Goal: Task Accomplishment & Management: Manage account settings

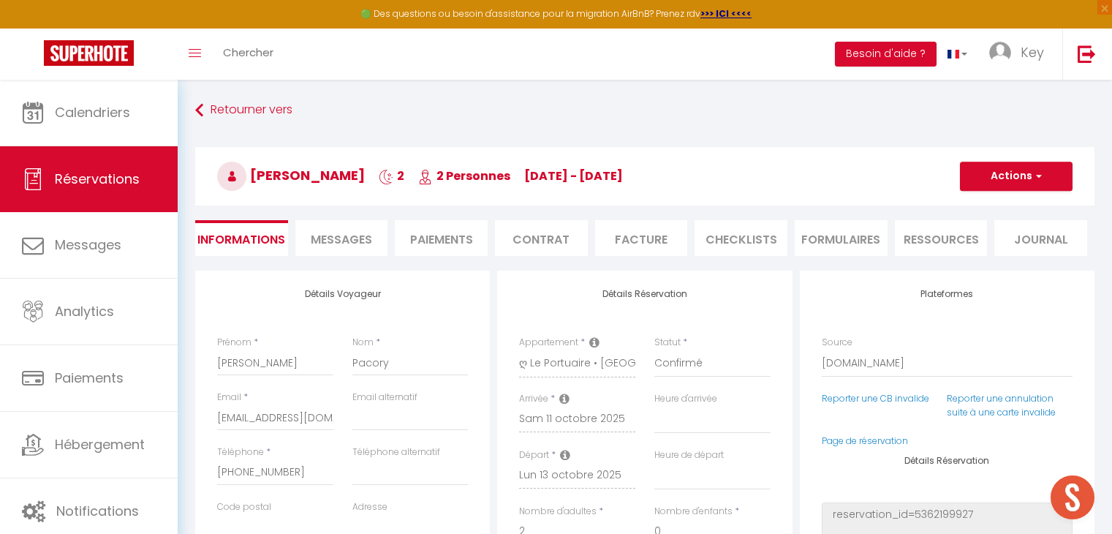
click at [143, 122] on link "Calendriers" at bounding box center [89, 113] width 178 height 66
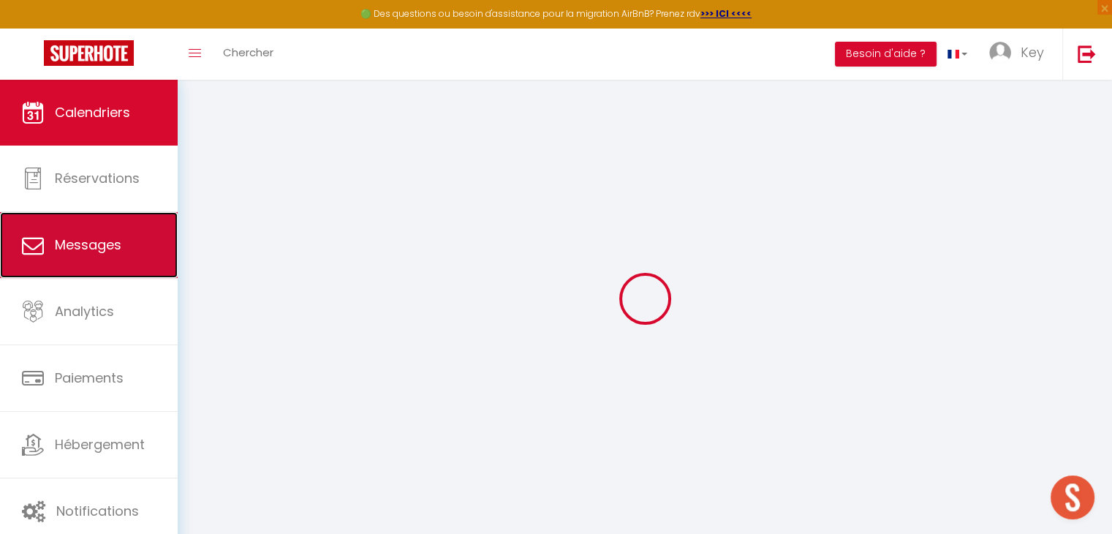
click at [120, 244] on span "Messages" at bounding box center [88, 244] width 67 height 18
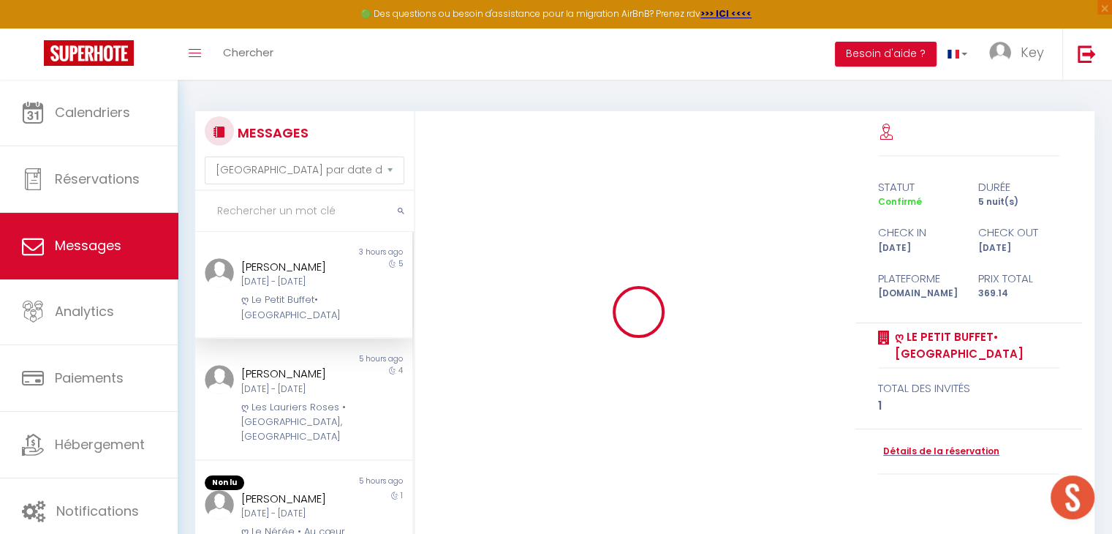
click at [260, 206] on input "text" at bounding box center [304, 211] width 219 height 41
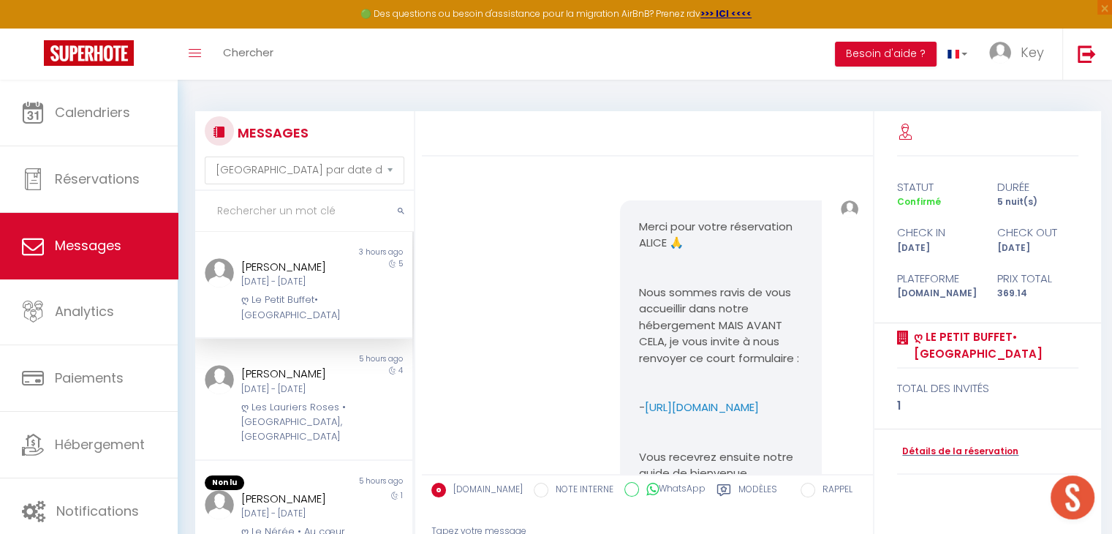
scroll to position [5958, 0]
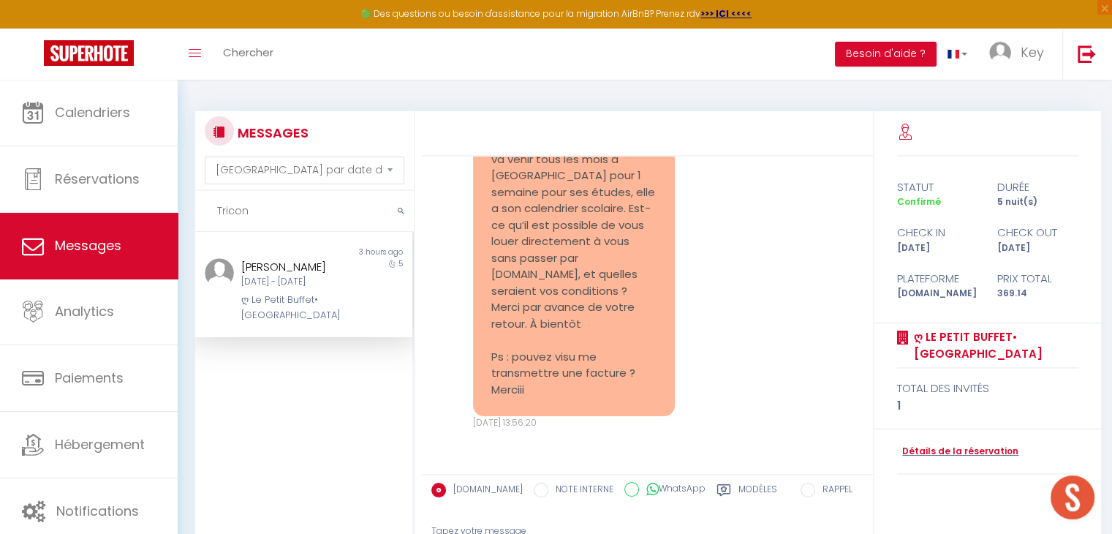
type input "Tricon"
click at [281, 289] on div "[DATE] - [DATE]" at bounding box center [294, 282] width 107 height 14
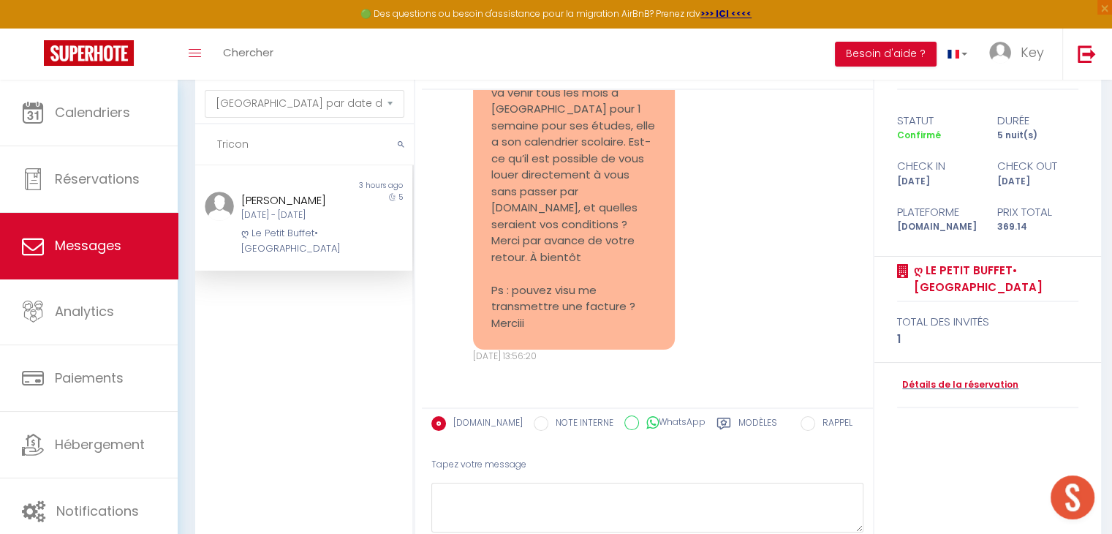
scroll to position [67, 0]
click at [940, 387] on link "Détails de la réservation" at bounding box center [957, 384] width 121 height 14
select select
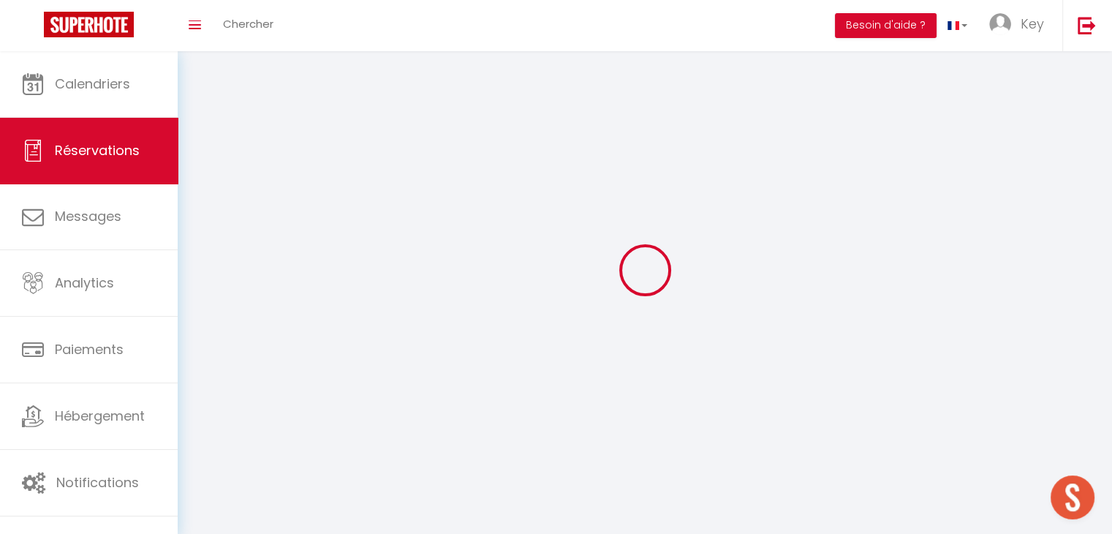
select select
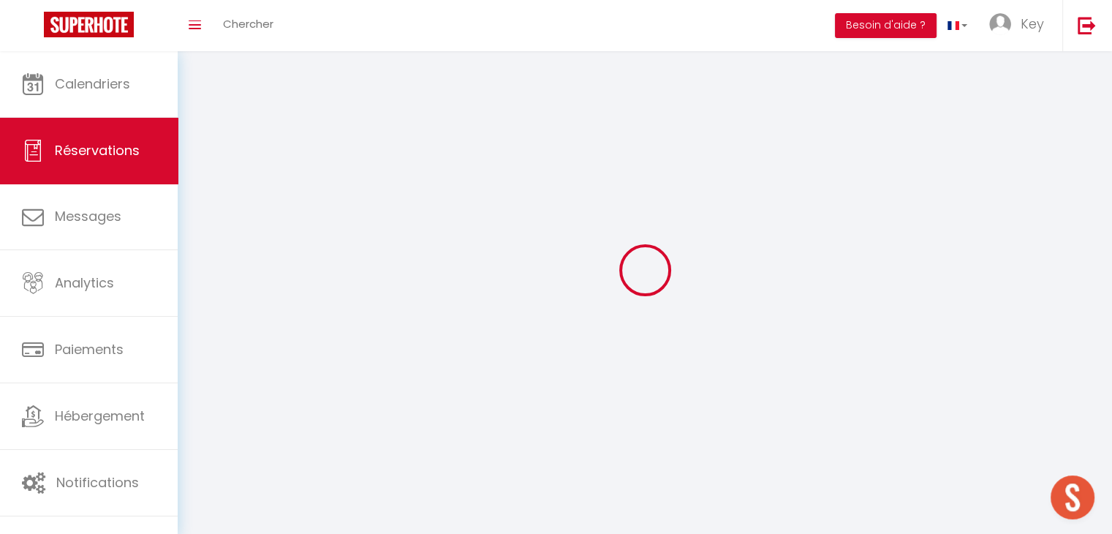
select select
checkbox input "false"
select select
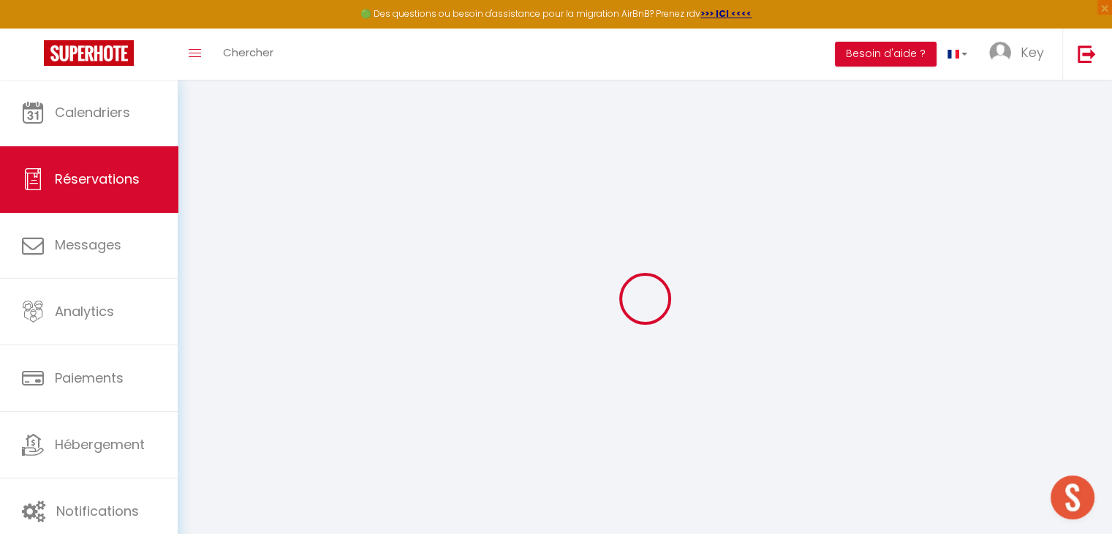
select select
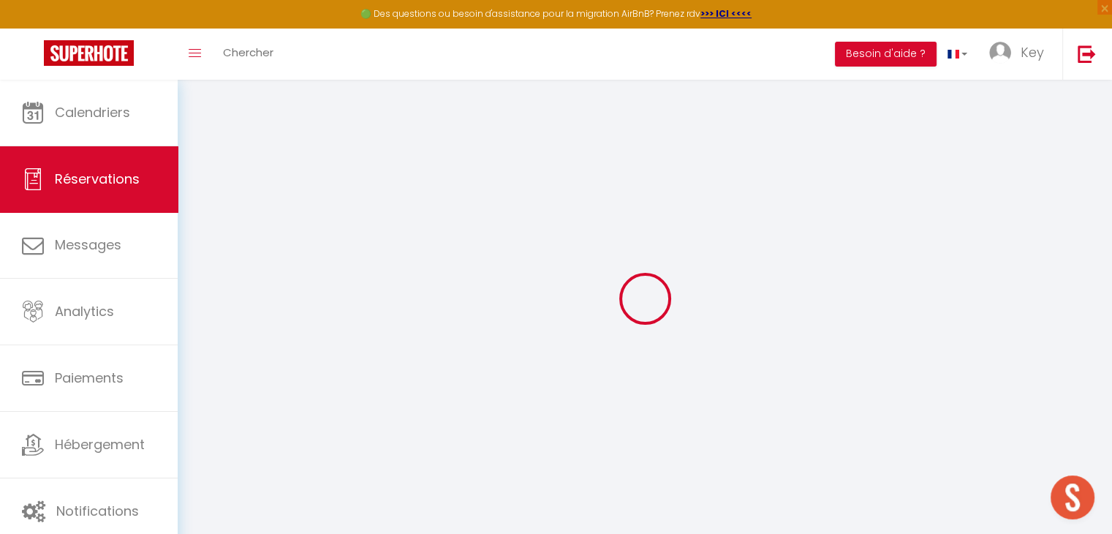
select select
checkbox input "false"
select select
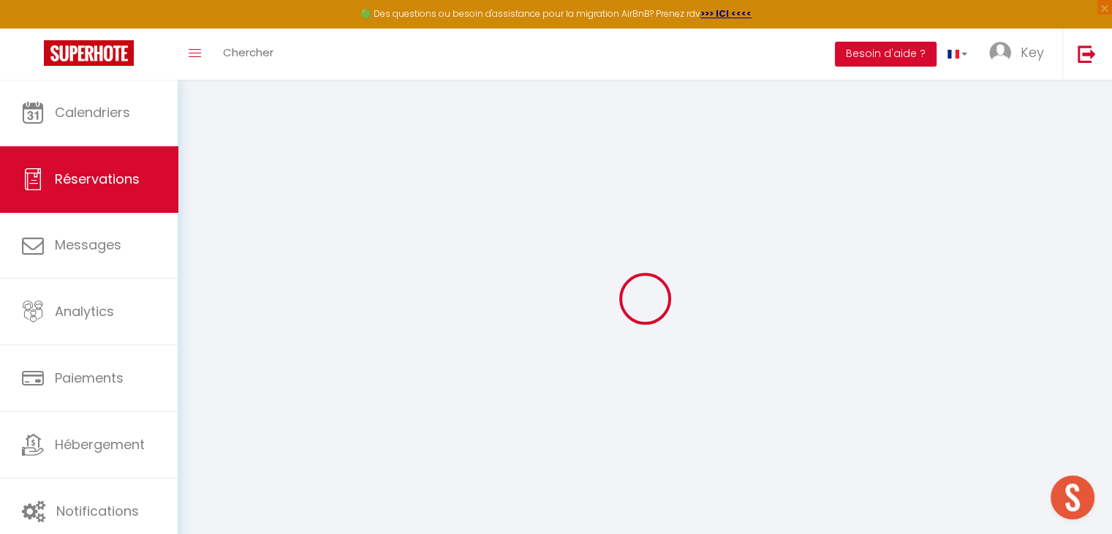
select select
checkbox input "false"
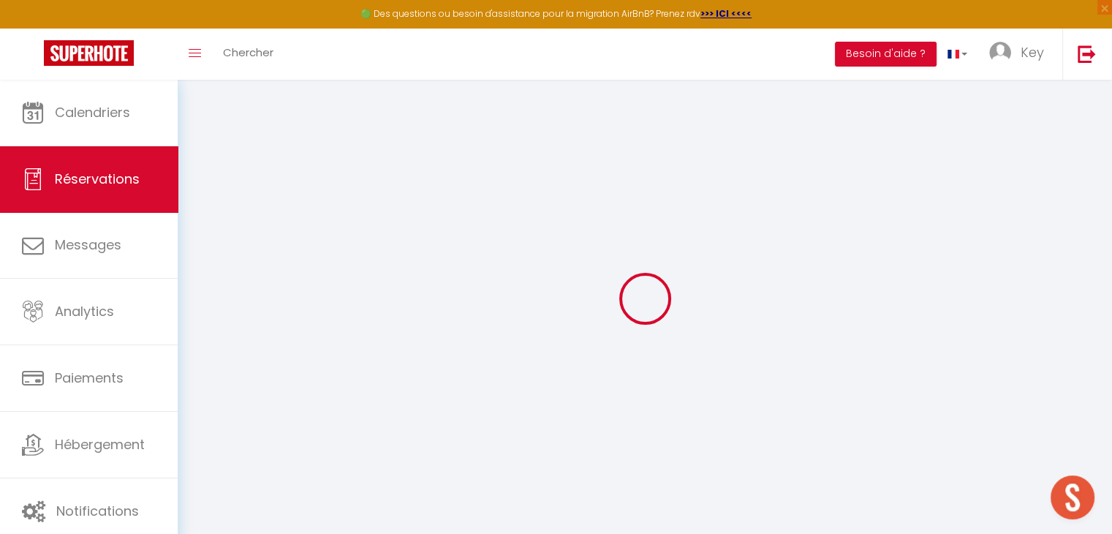
select select
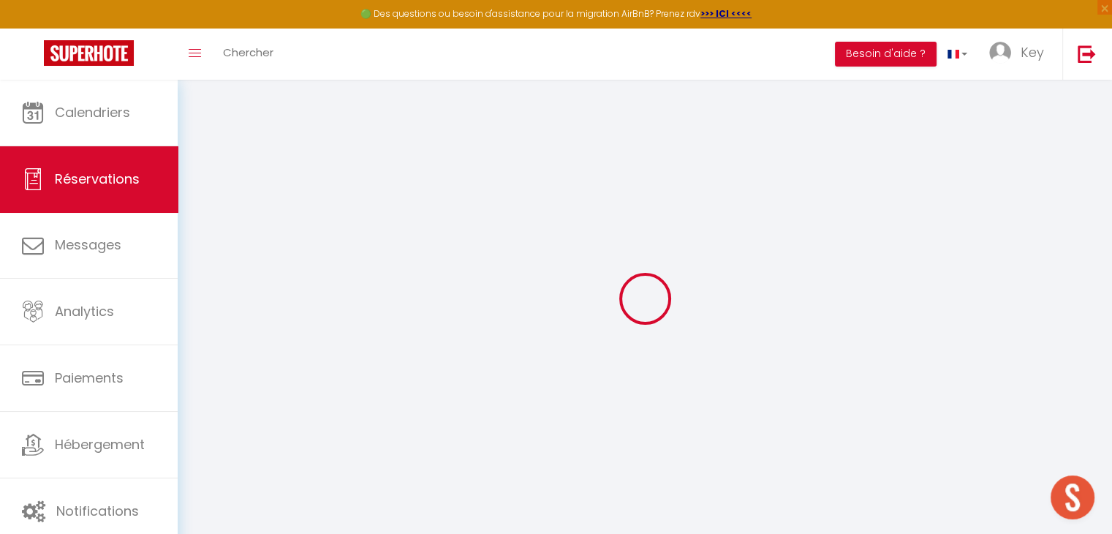
select select
checkbox input "false"
type input "ALICE"
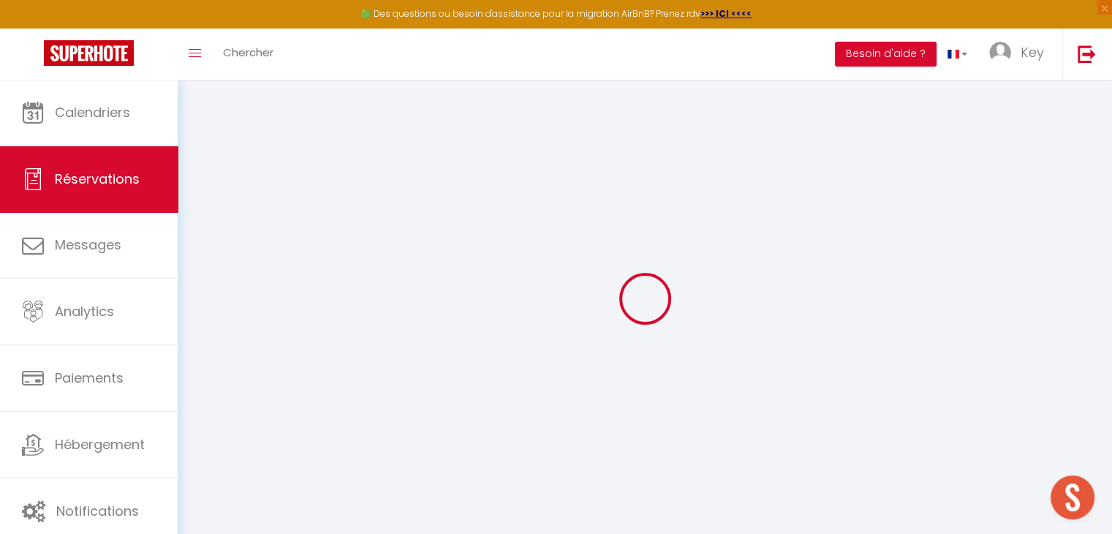
type input "TRICON"
type input "[EMAIL_ADDRESS][DOMAIN_NAME]"
type input "[PHONE_NUMBER]"
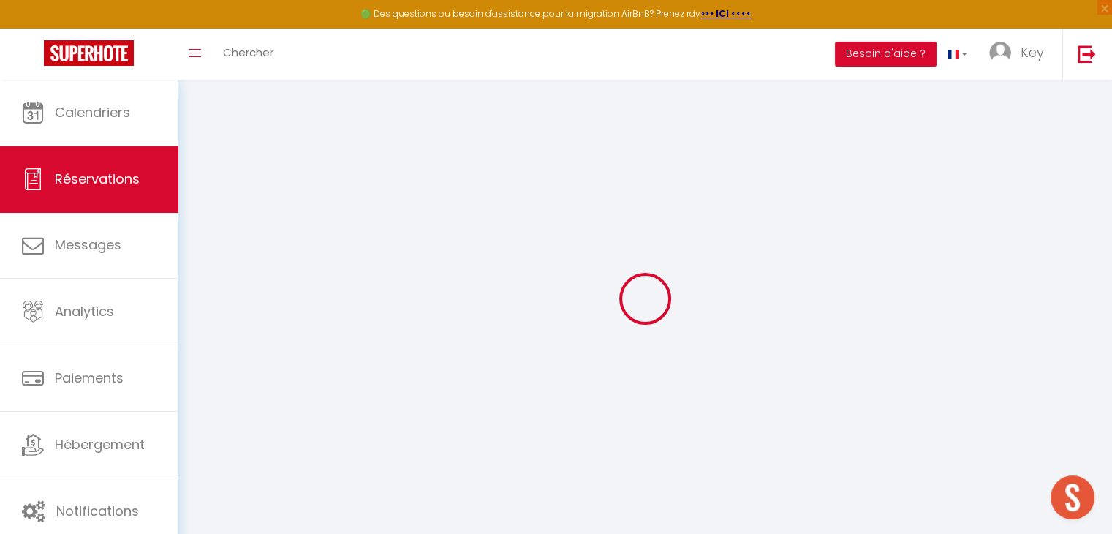
type input "."
select select "FR"
type input "60.13"
type input "5.17"
select select "56793"
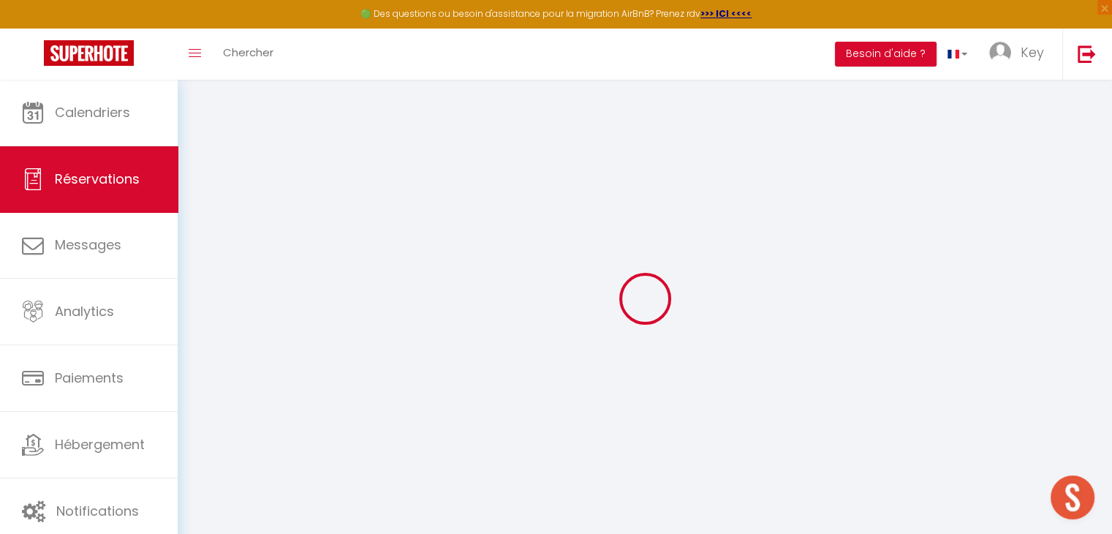
select select "1"
select select
type input "1"
select select "12"
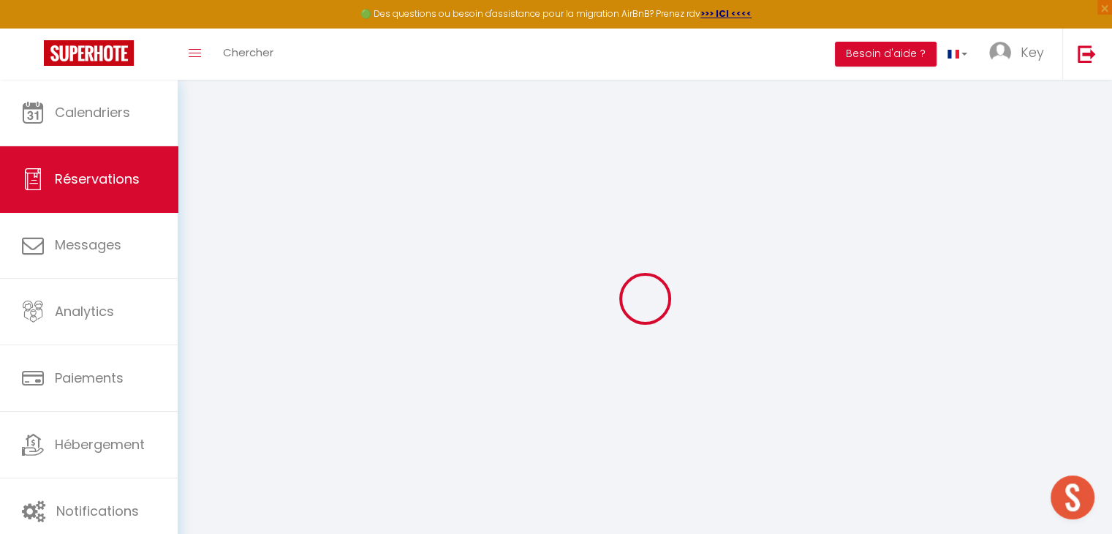
select select "15"
type input "308.7"
checkbox input "false"
type input "0"
select select "2"
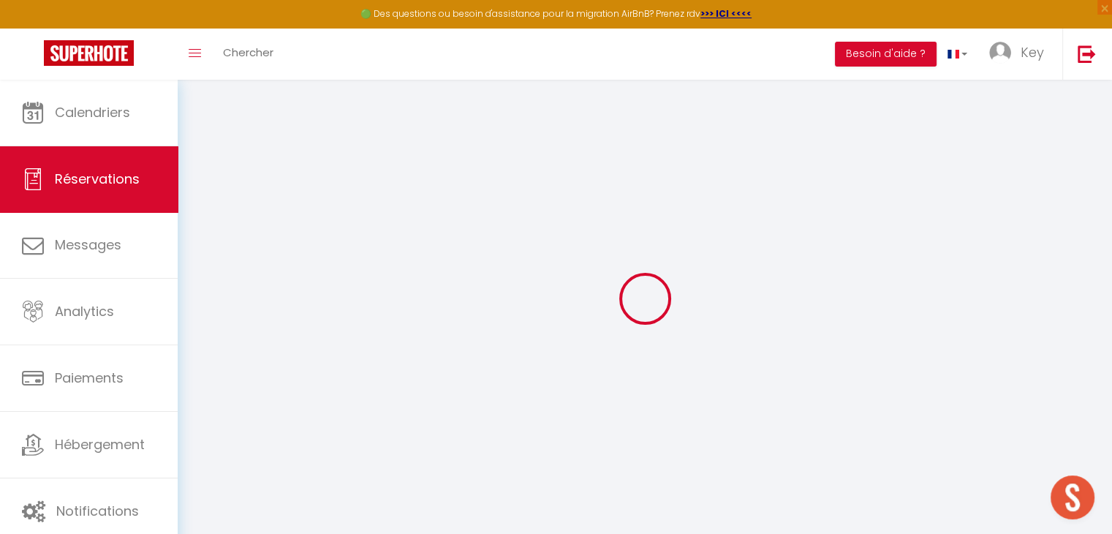
type input "0"
select select
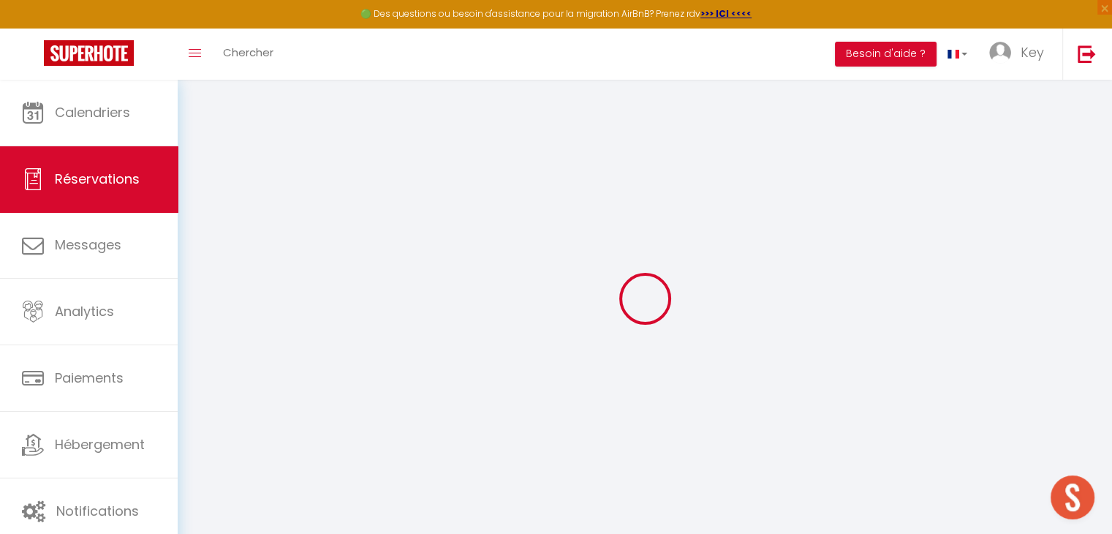
checkbox input "false"
select select
checkbox input "false"
select select
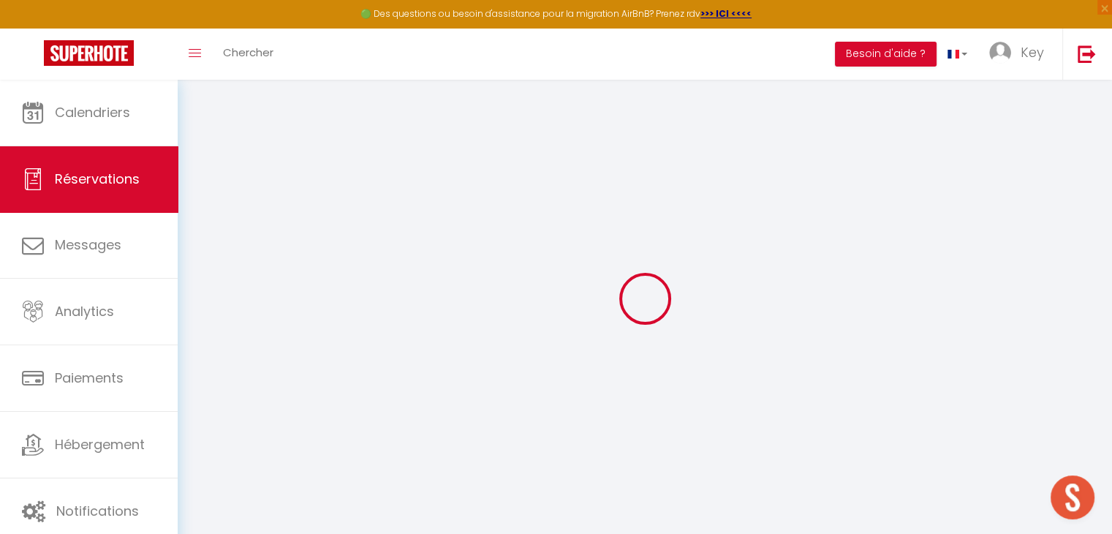
select select
checkbox input "false"
type textarea "** THIS RESERVATION HAS BEEN PRE-PAID ** Reservation has a cancellation grace p…"
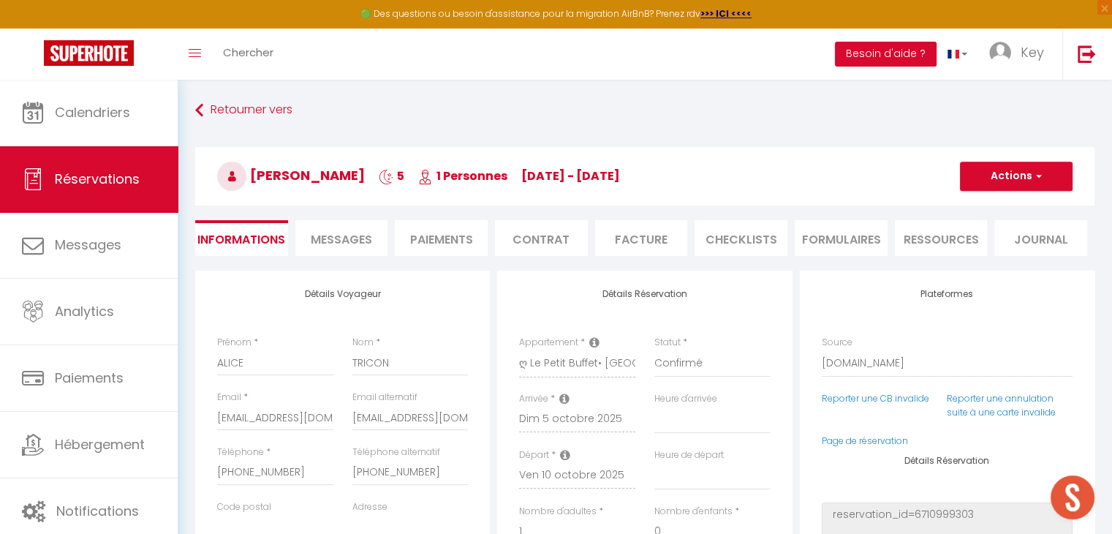
type input "45"
type input "15.44"
select select
checkbox input "false"
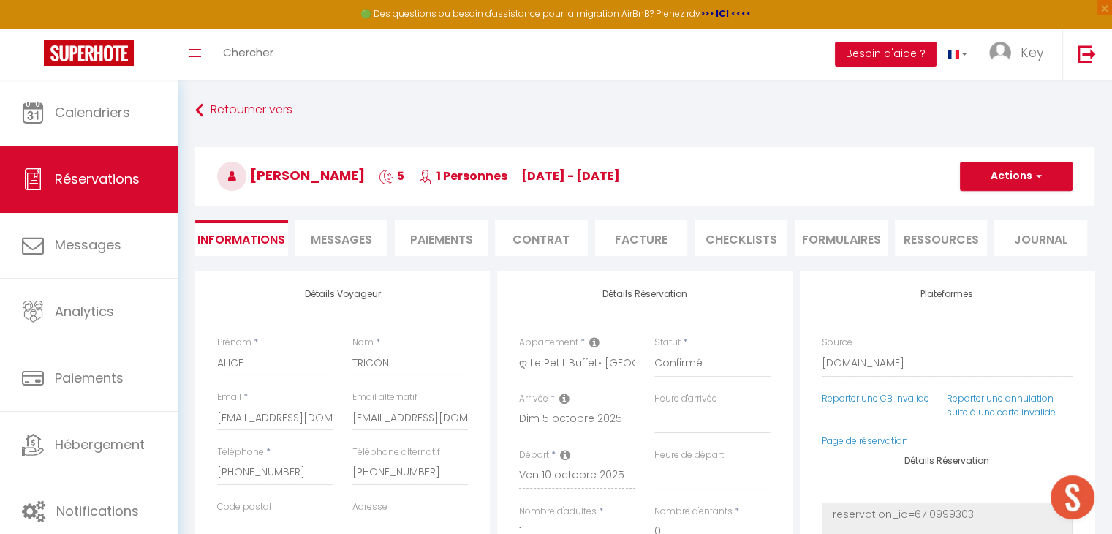
select select "16:00"
select select "11:00"
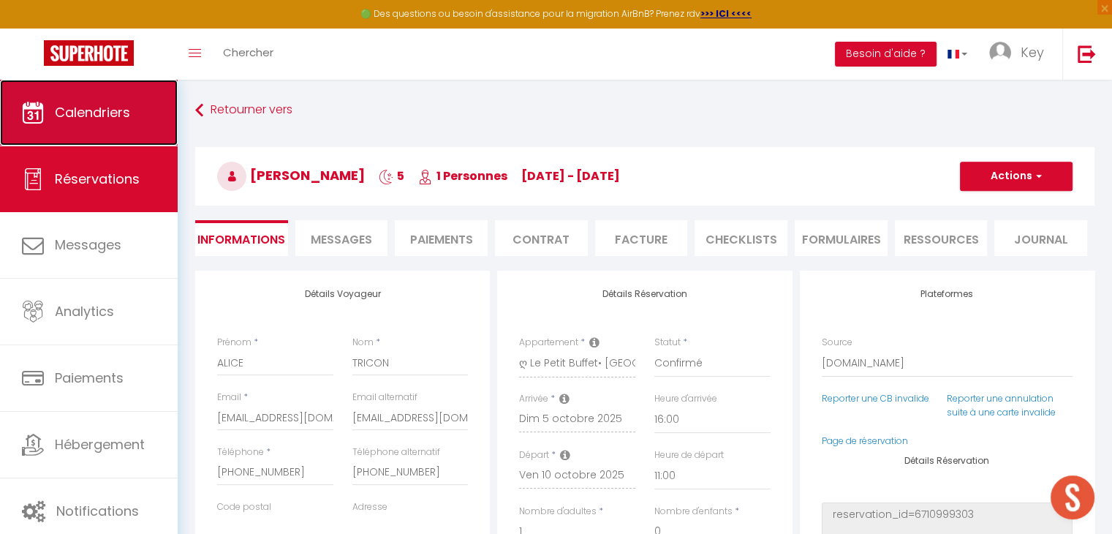
click at [137, 128] on link "Calendriers" at bounding box center [89, 113] width 178 height 66
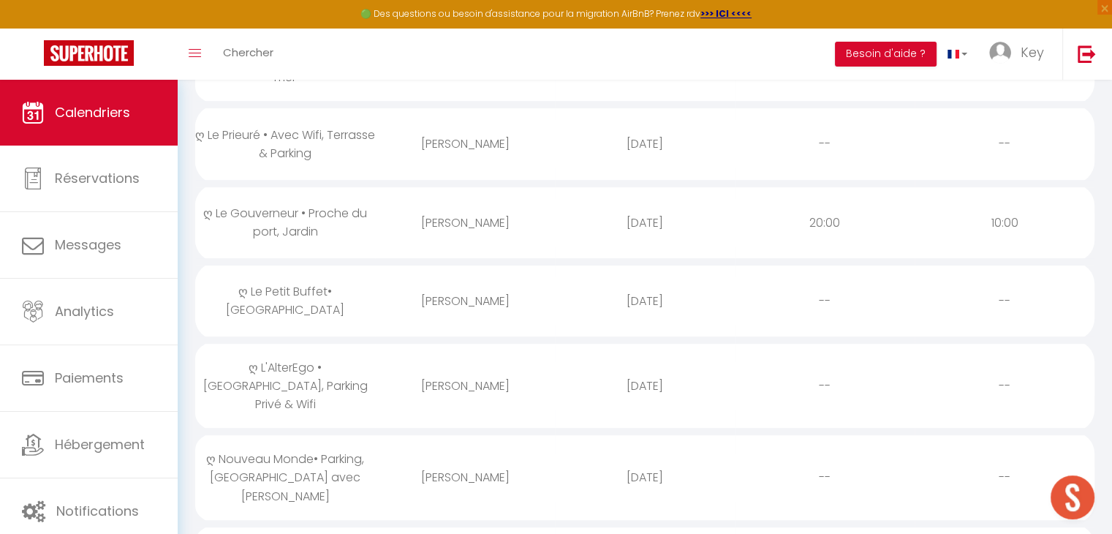
scroll to position [564, 0]
click at [499, 277] on div "[PERSON_NAME]" at bounding box center [465, 301] width 180 height 48
select select "0"
select select "1"
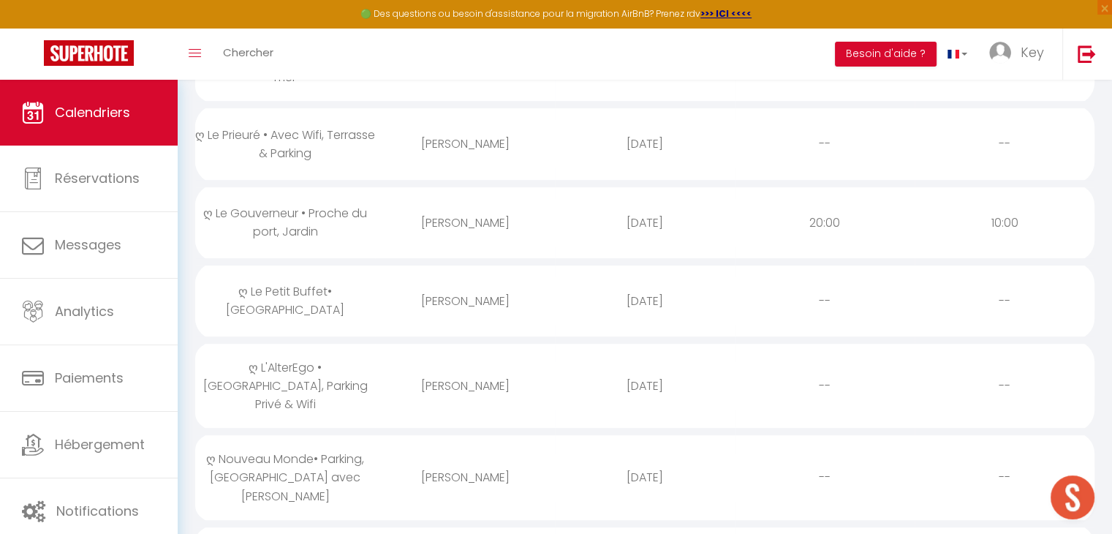
select select
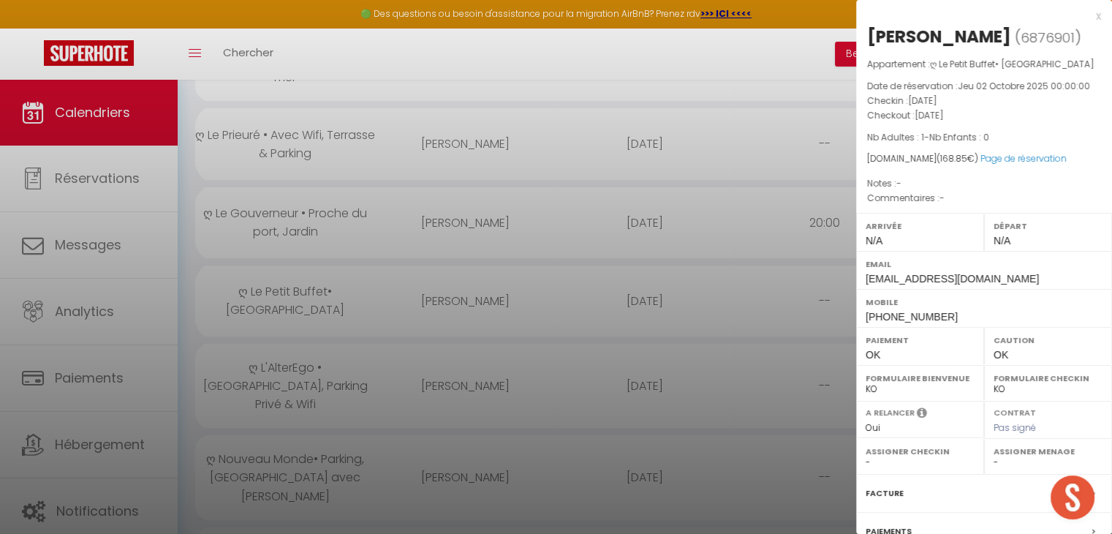
click at [1086, 20] on div "x" at bounding box center [978, 16] width 245 height 18
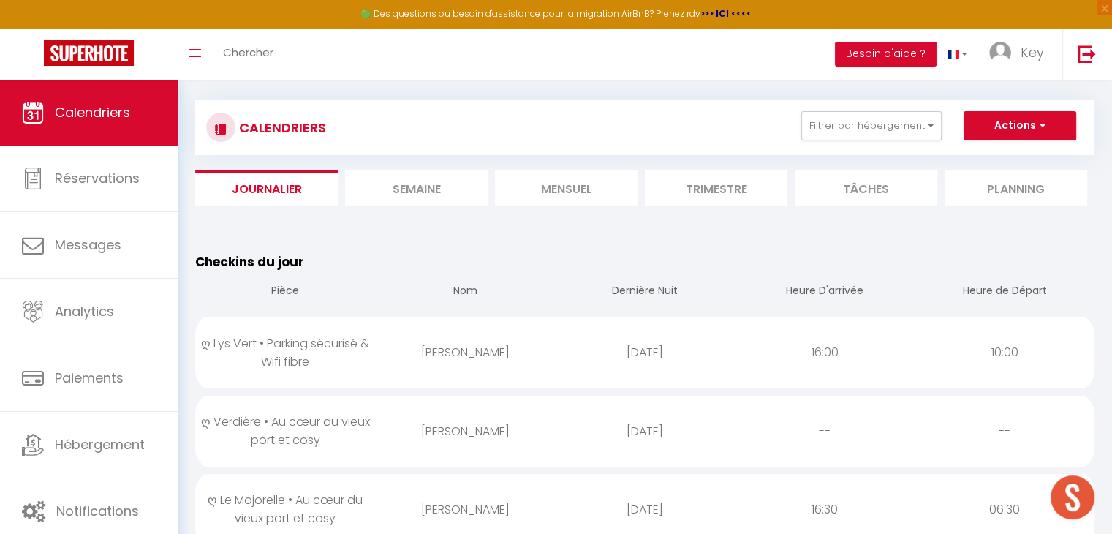
scroll to position [0, 0]
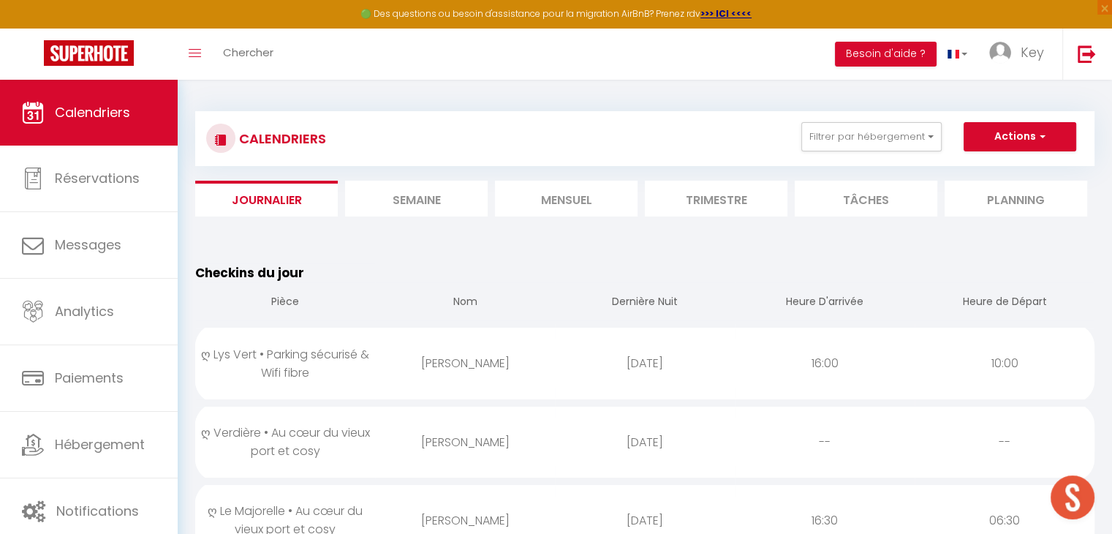
click at [543, 194] on li "Mensuel" at bounding box center [566, 199] width 143 height 36
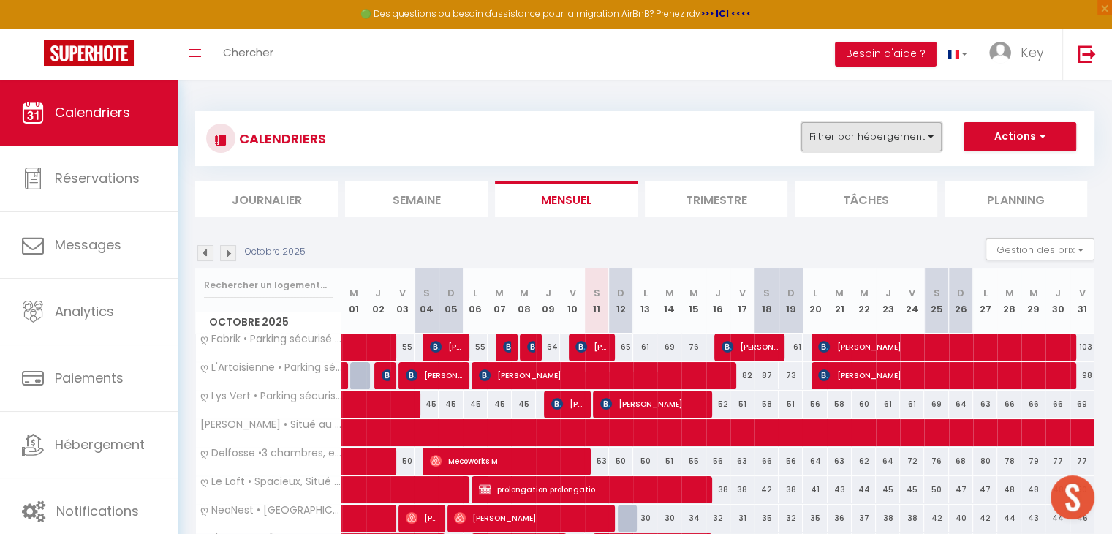
click at [817, 141] on button "Filtrer par hébergement" at bounding box center [871, 136] width 140 height 29
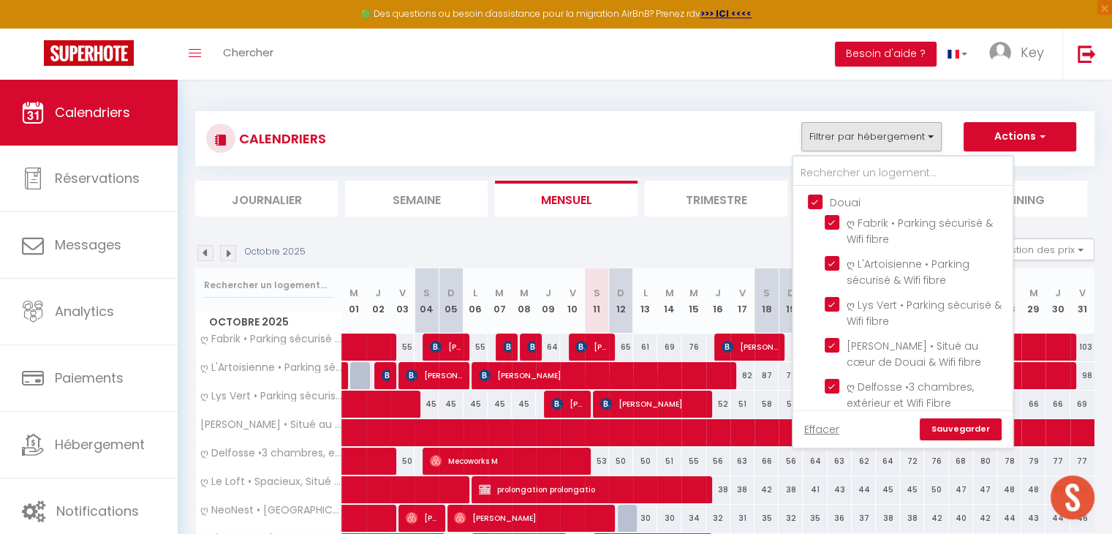
click at [817, 200] on input "Douai" at bounding box center [917, 201] width 219 height 15
checkbox input "false"
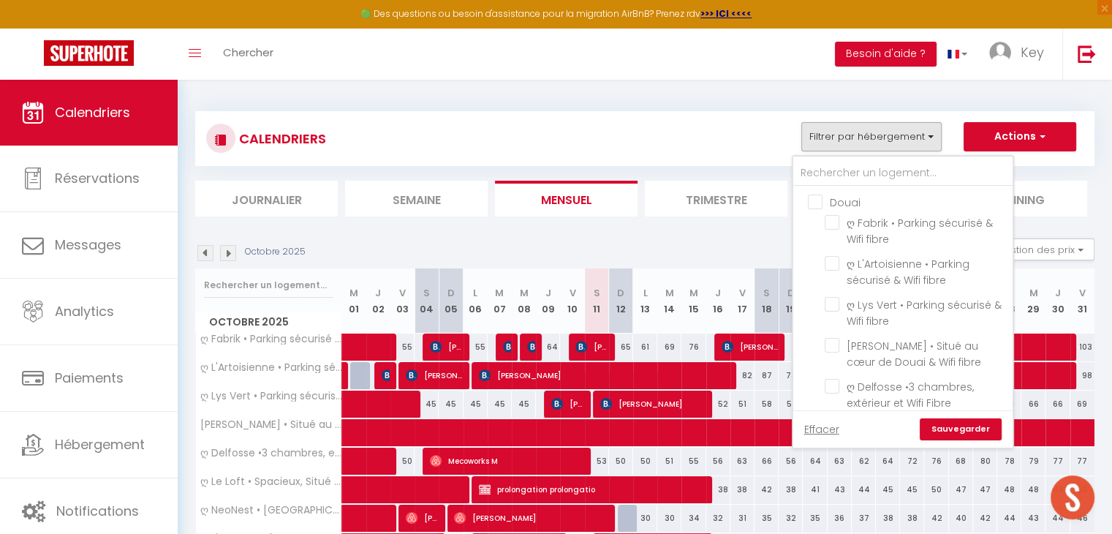
checkbox input "false"
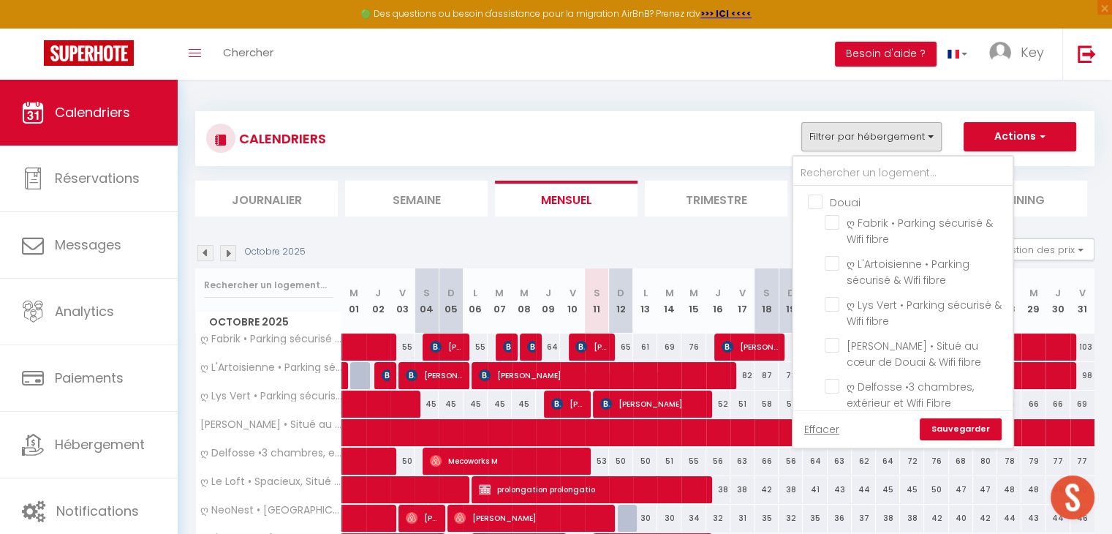
checkbox input "false"
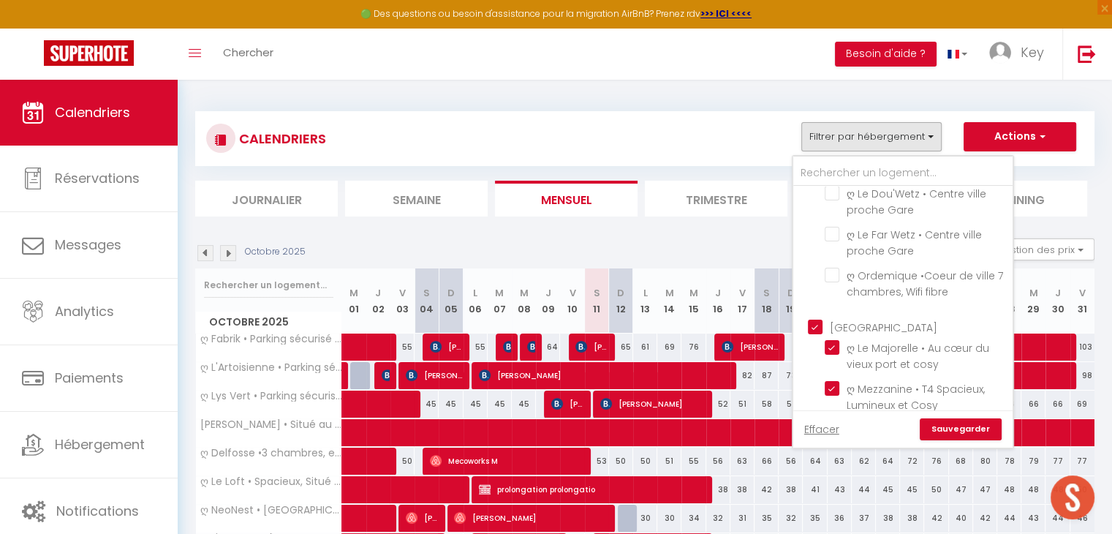
scroll to position [472, 0]
click at [817, 317] on input "[GEOGRAPHIC_DATA]" at bounding box center [917, 324] width 219 height 15
checkbox input "false"
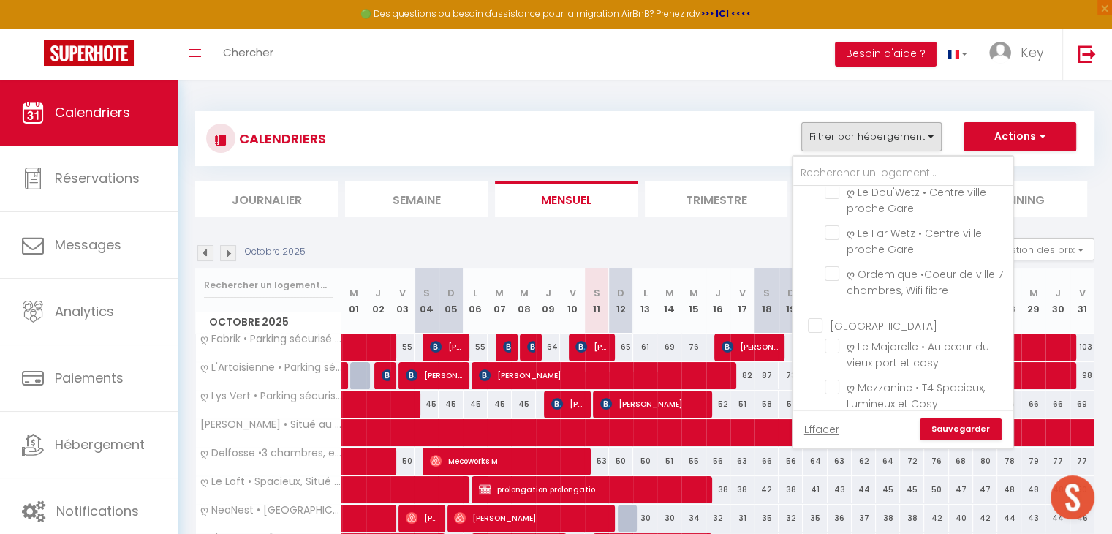
checkbox input "false"
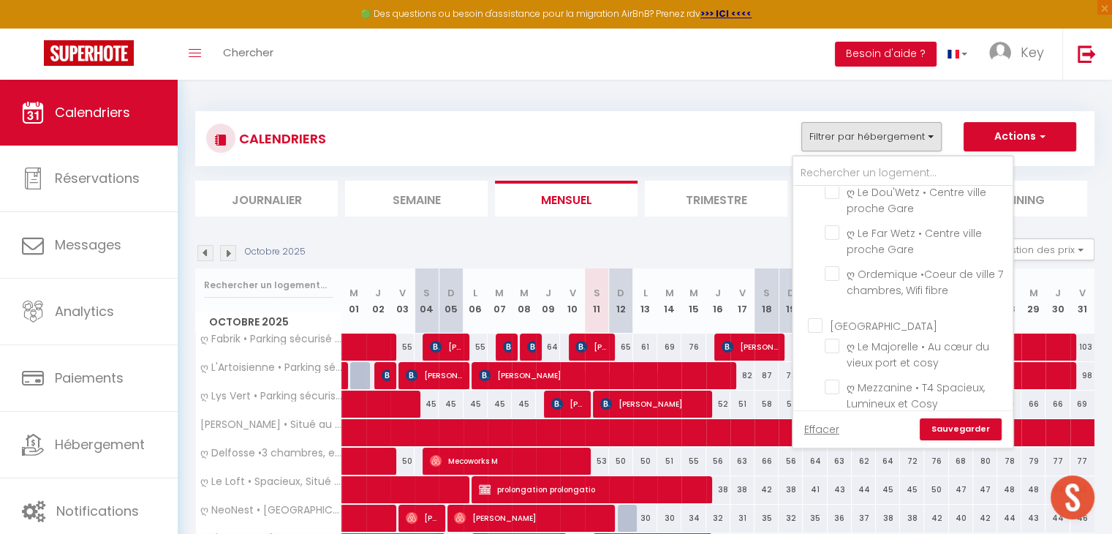
checkbox input "false"
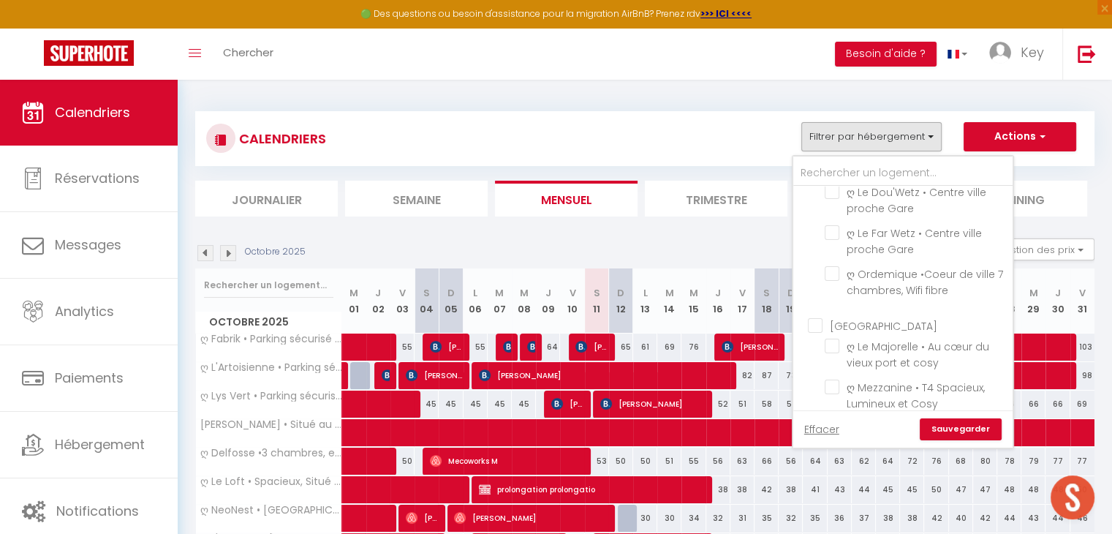
checkbox input "false"
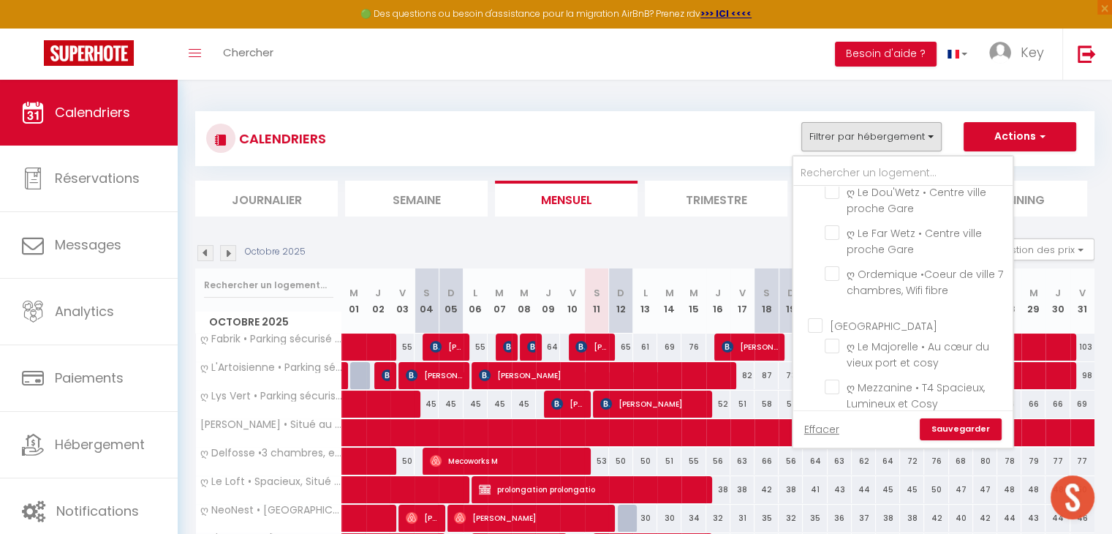
checkbox input "false"
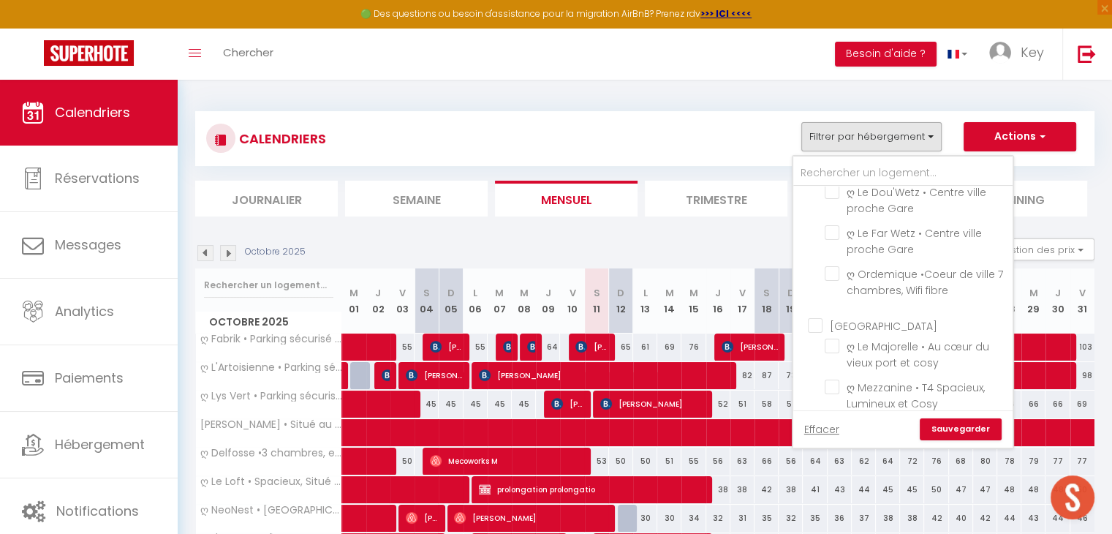
checkbox input "false"
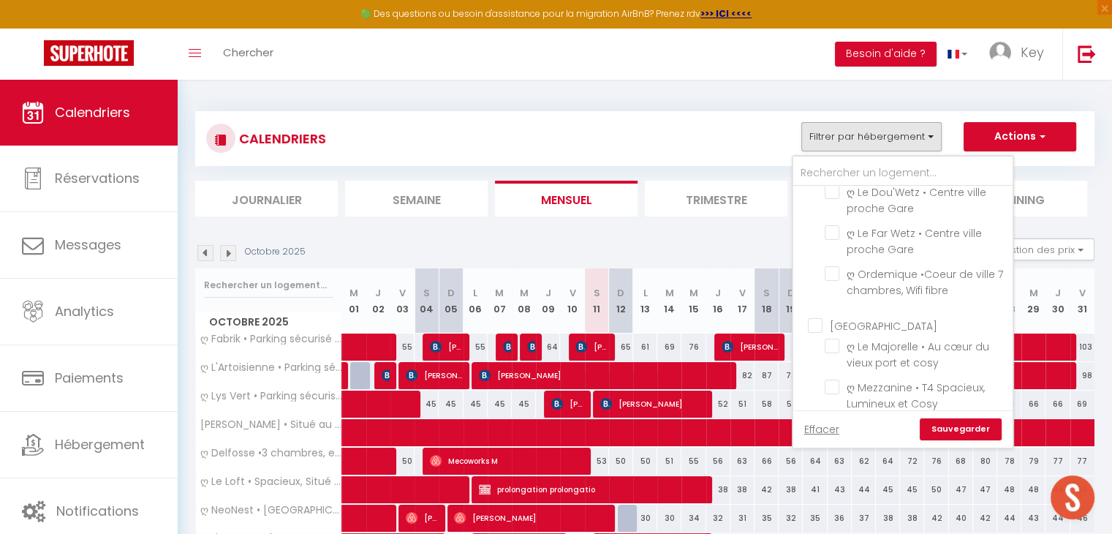
checkbox input "false"
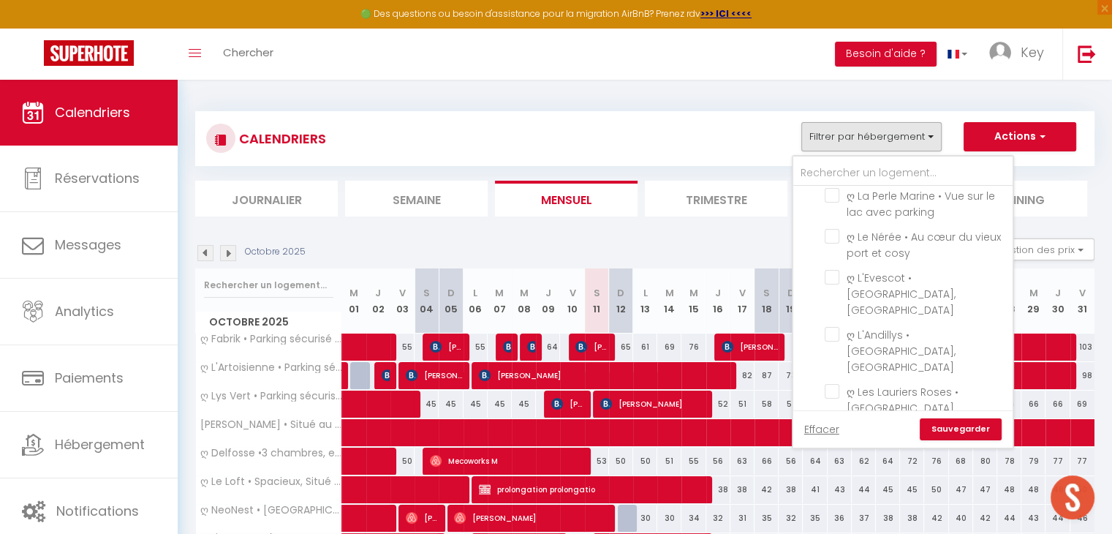
checkbox input "false"
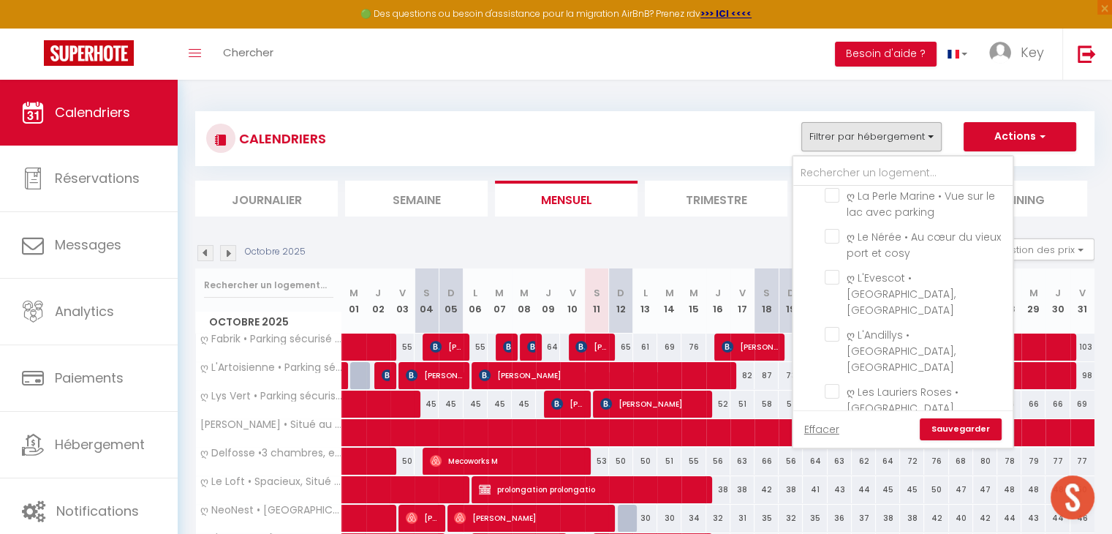
checkbox input "false"
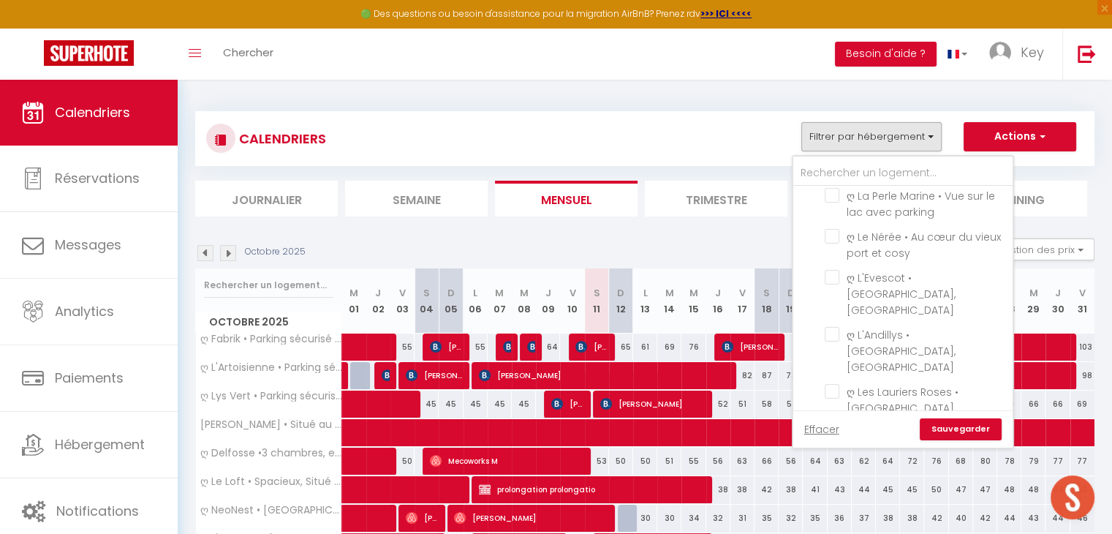
checkbox input "false"
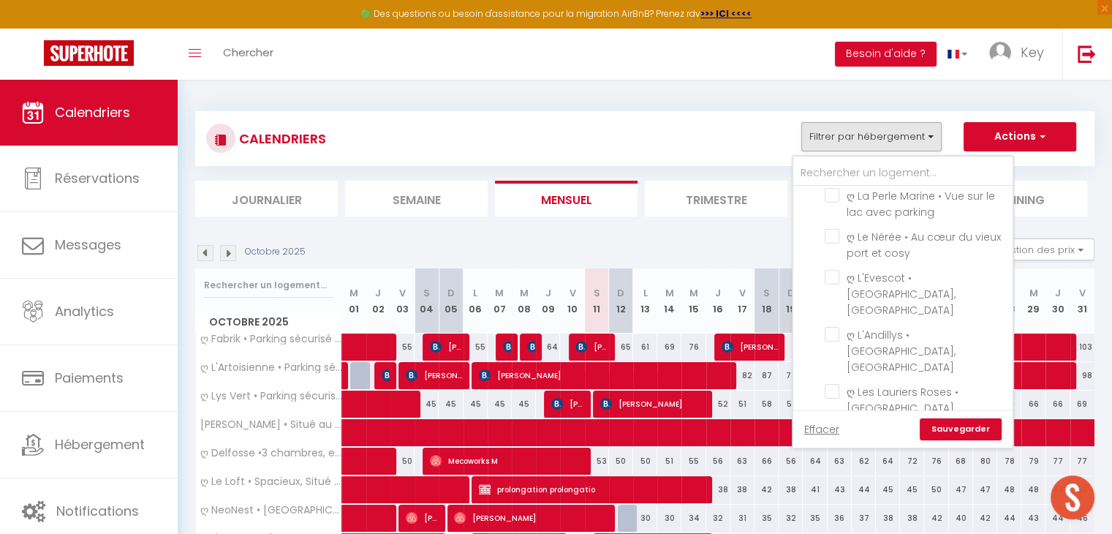
checkbox input "false"
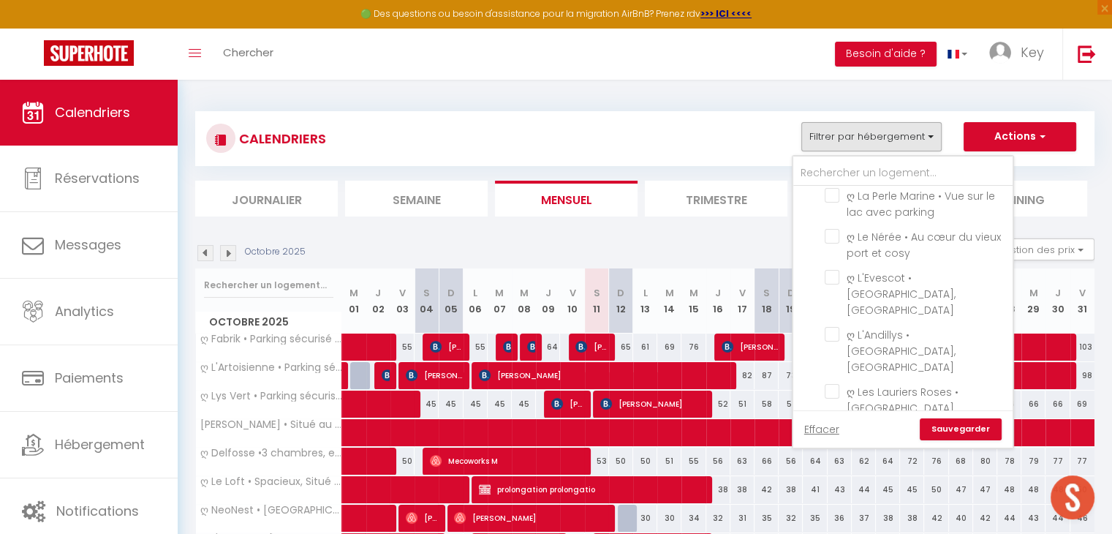
checkbox input "false"
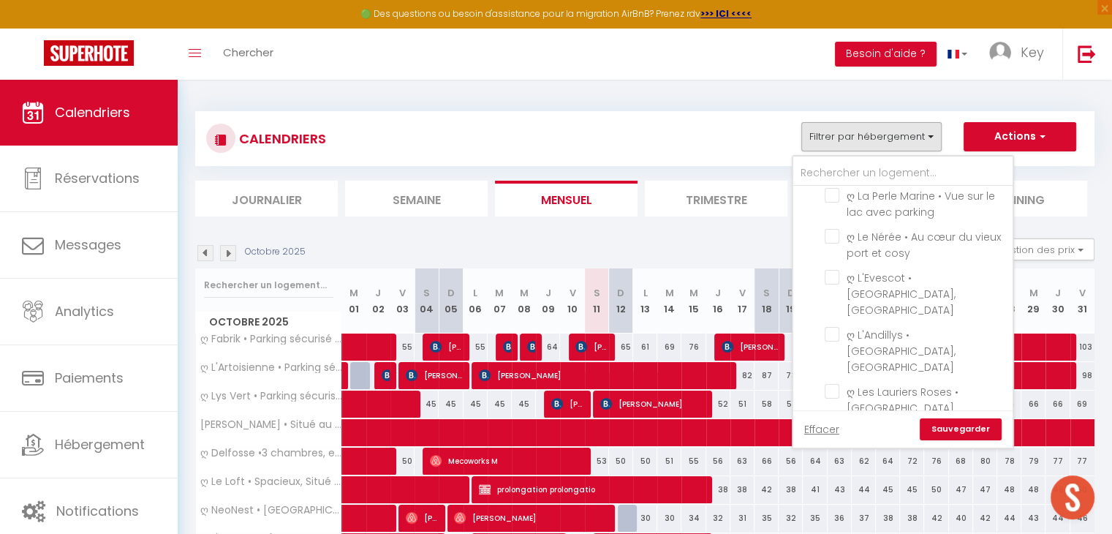
checkbox input "false"
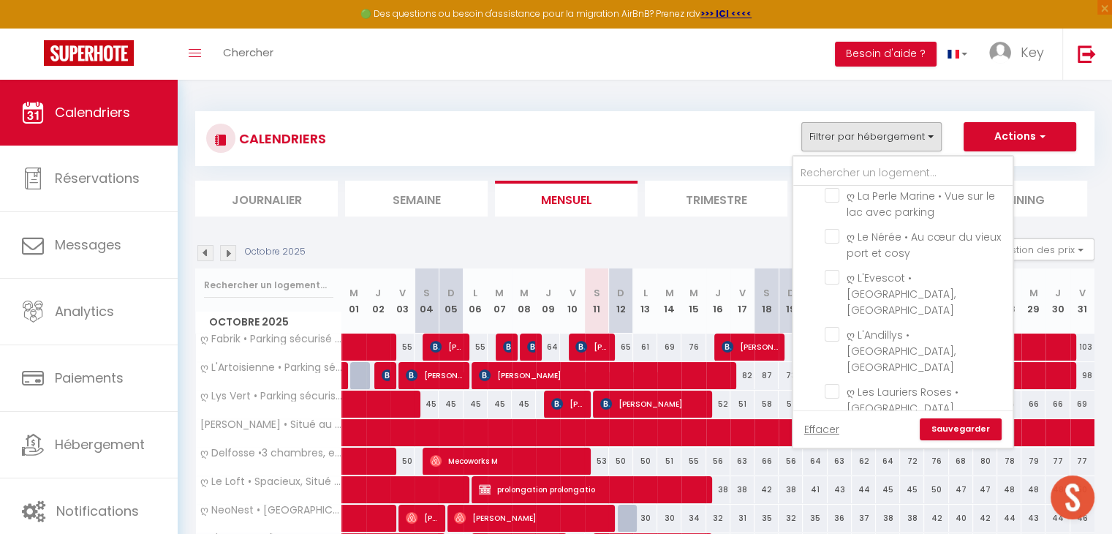
checkbox input "false"
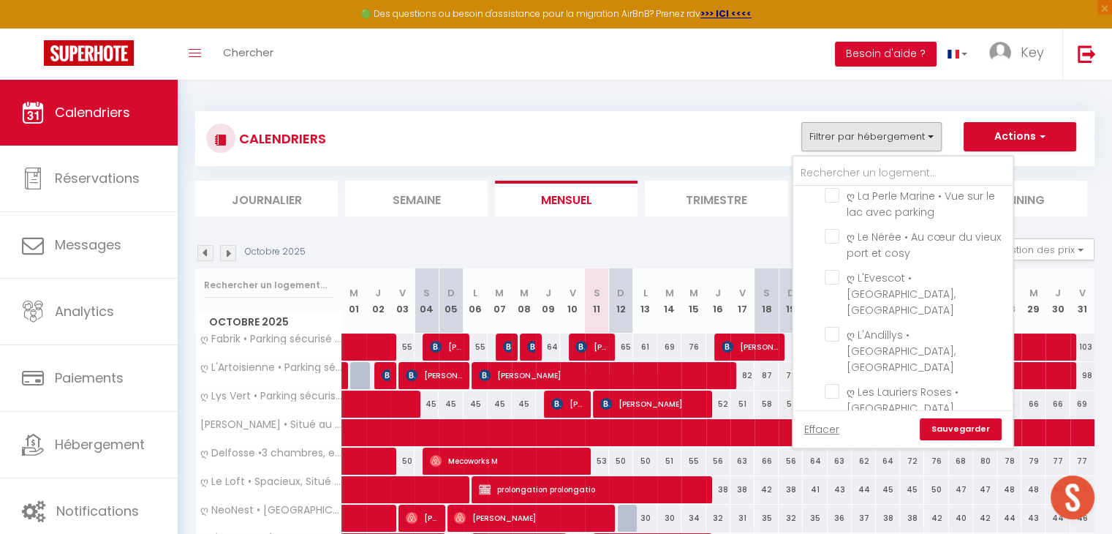
checkbox input "false"
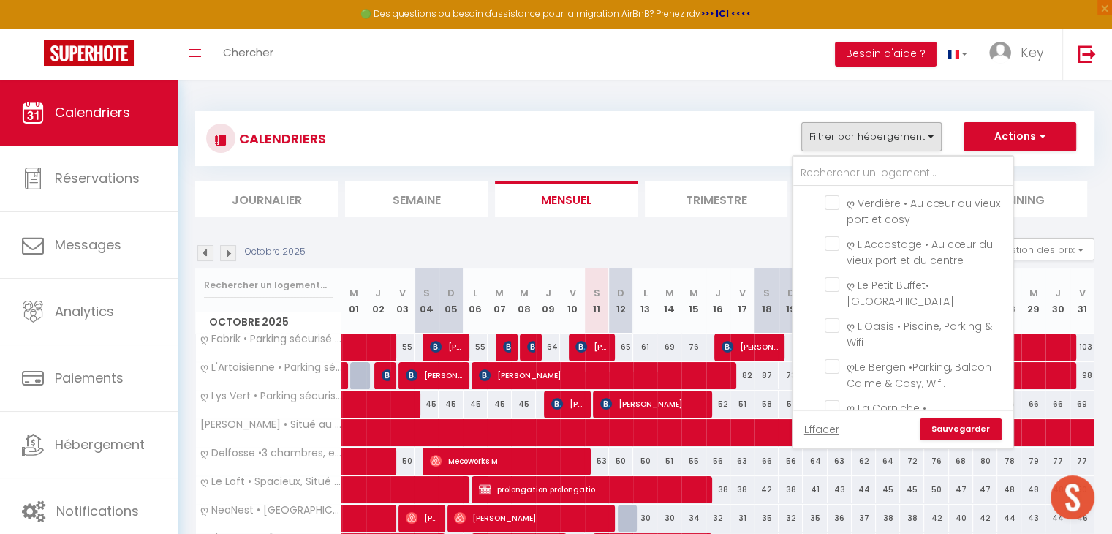
scroll to position [754, 0]
click at [834, 278] on input "ღ Le Petit Buffet• [GEOGRAPHIC_DATA]" at bounding box center [916, 285] width 183 height 15
checkbox input "true"
click at [953, 423] on link "Sauvegarder" at bounding box center [961, 429] width 82 height 22
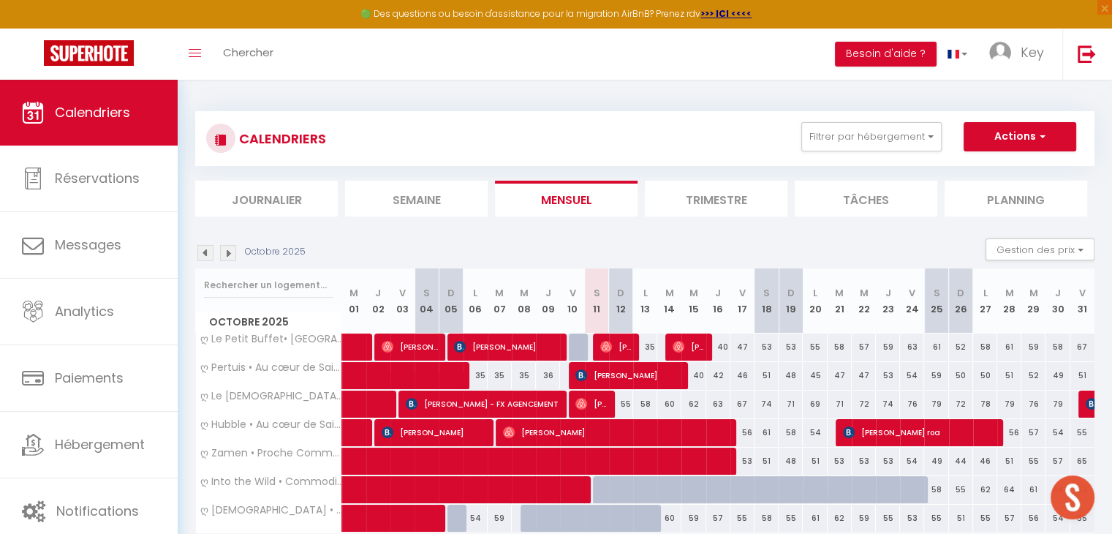
scroll to position [79, 0]
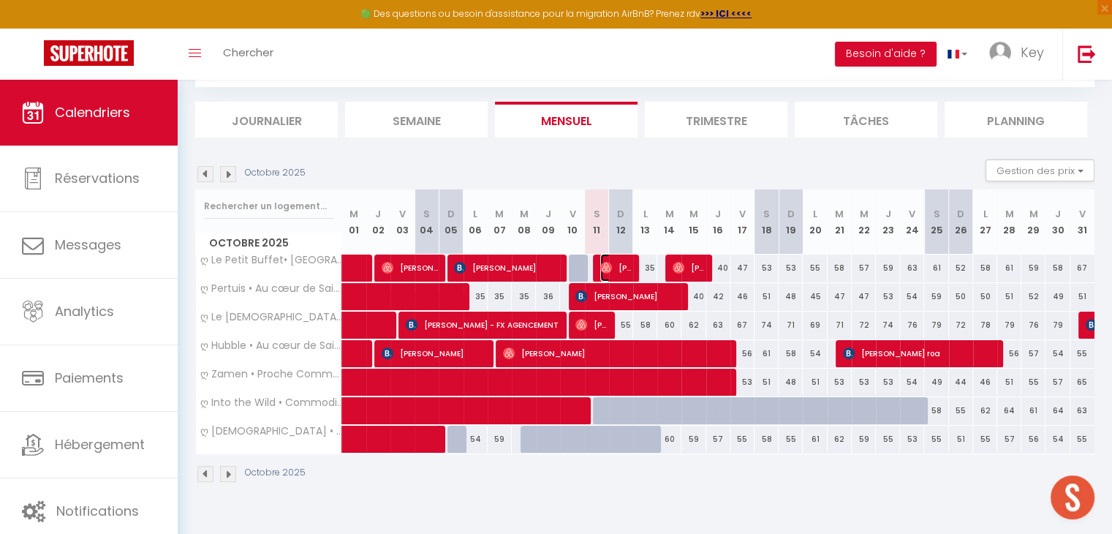
click at [608, 265] on img at bounding box center [606, 268] width 12 height 12
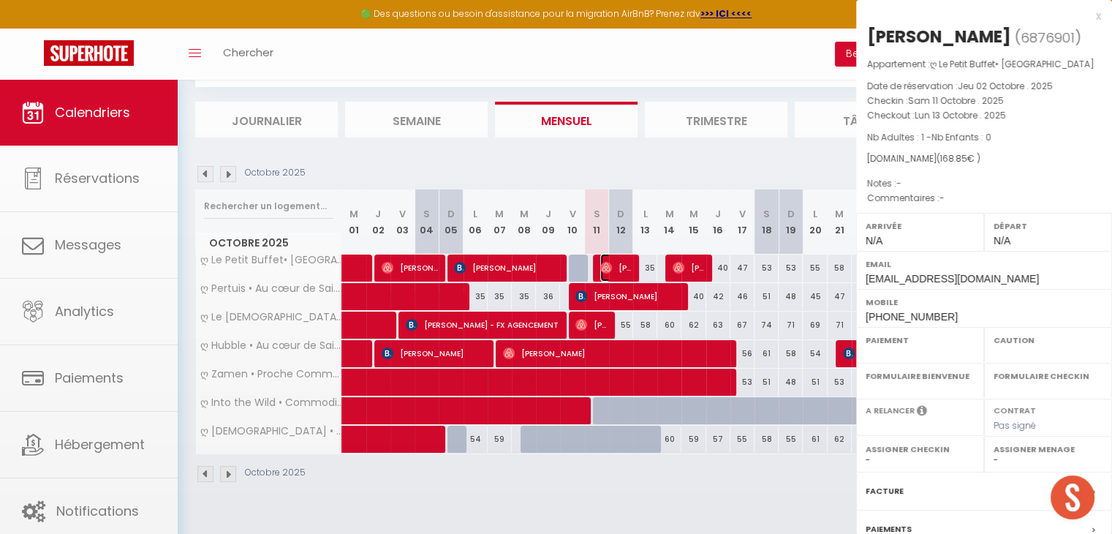
select select "OK"
select select "0"
select select "1"
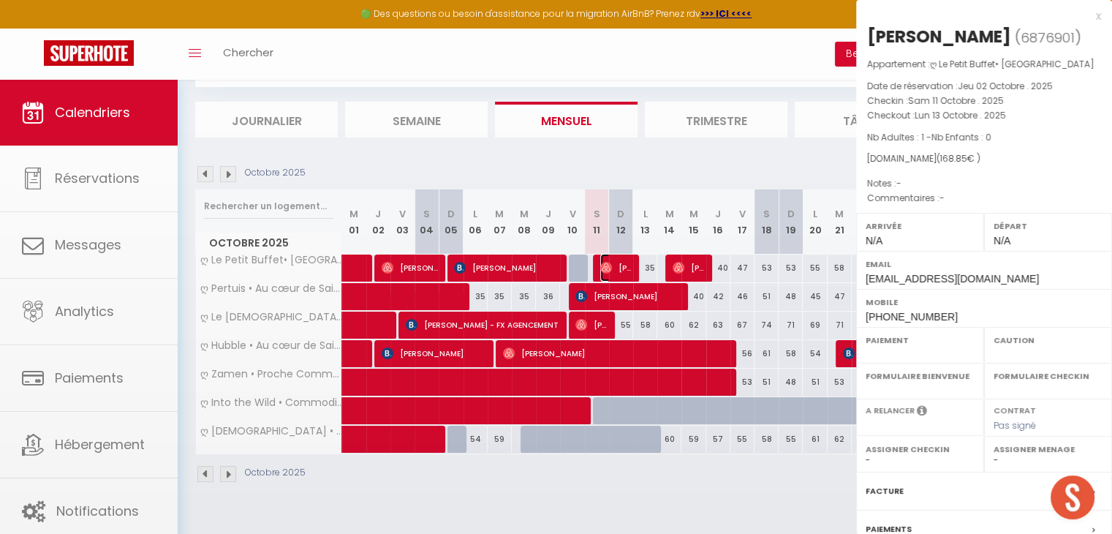
select select
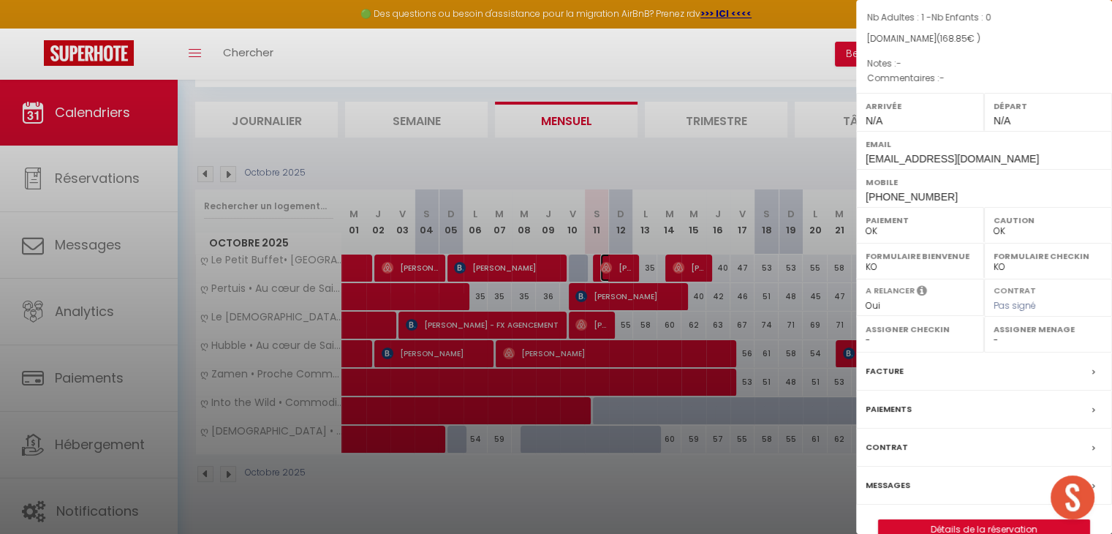
scroll to position [145, 0]
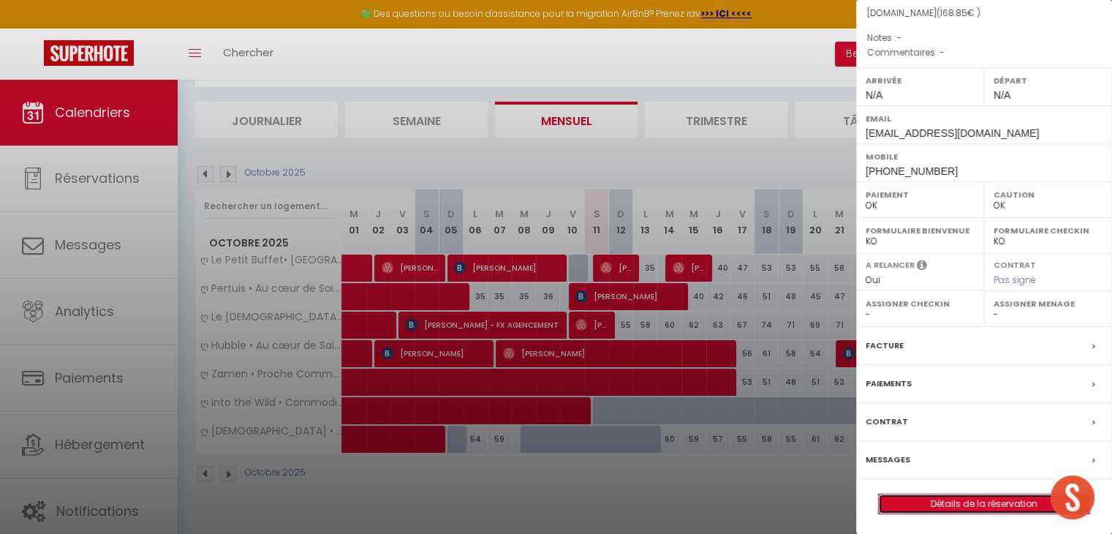
click at [921, 501] on link "Détails de la réservation" at bounding box center [984, 503] width 211 height 19
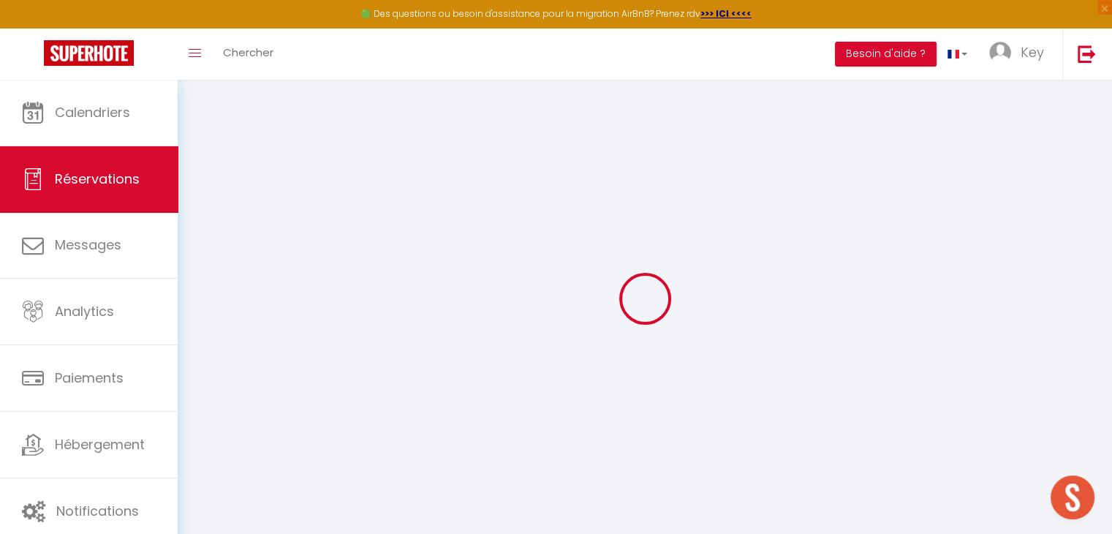
select select
checkbox input "false"
select select
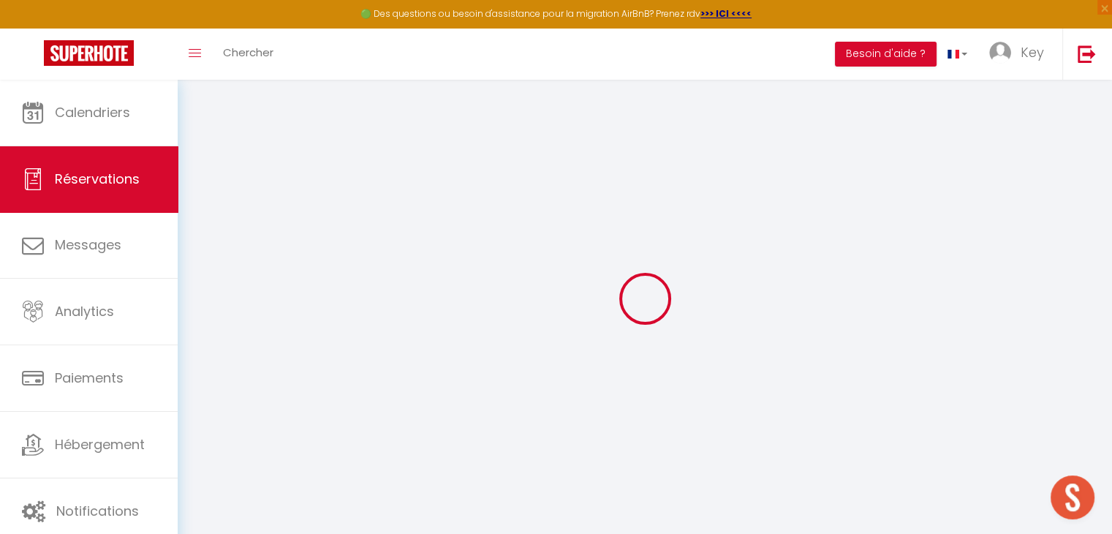
select select
checkbox input "false"
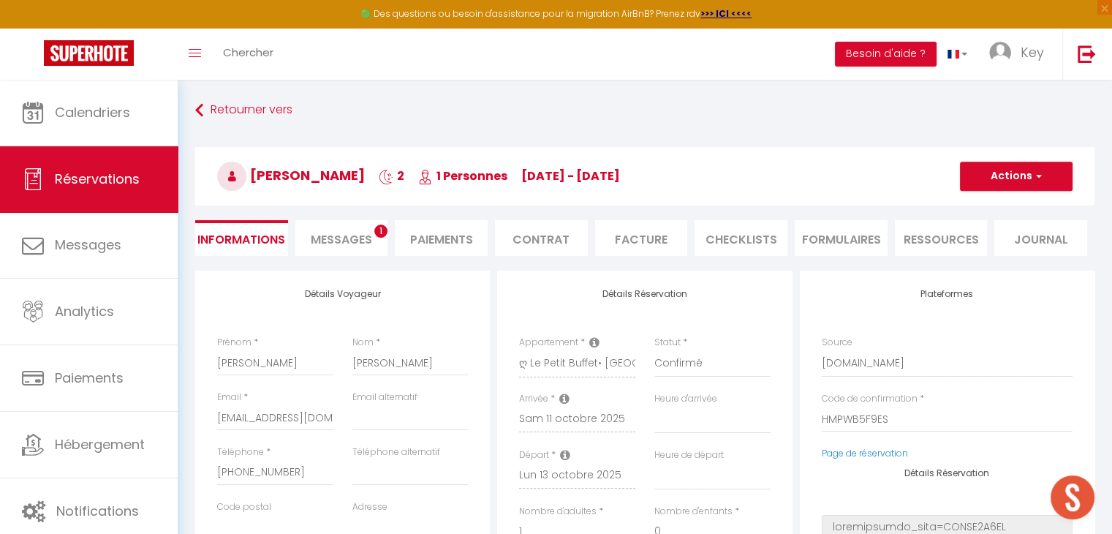
select select
type input "45"
type input "6.46"
select select
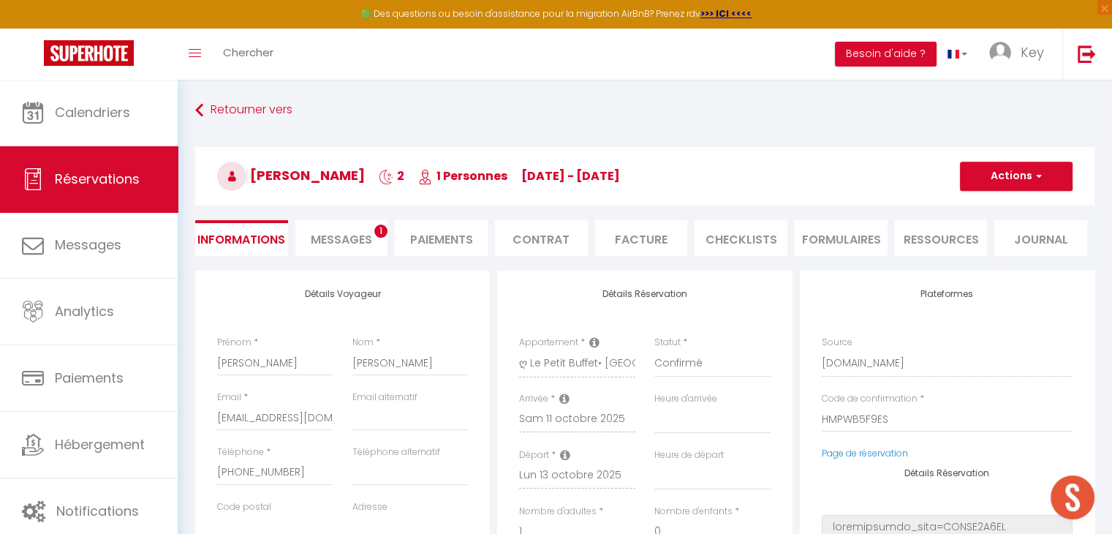
checkbox input "false"
select select
checkbox input "false"
select select
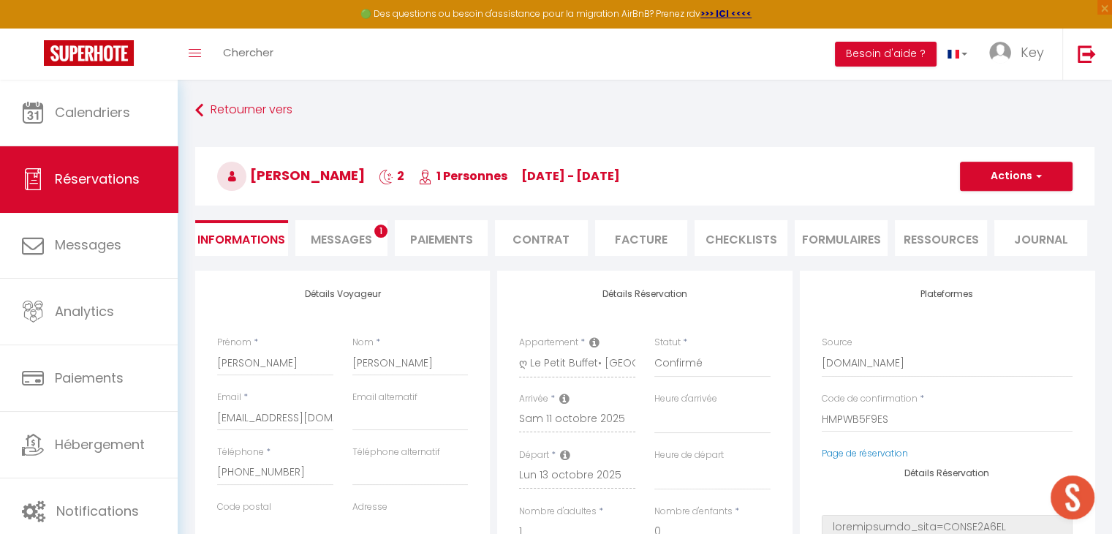
click at [352, 248] on li "Messages 1" at bounding box center [341, 238] width 93 height 36
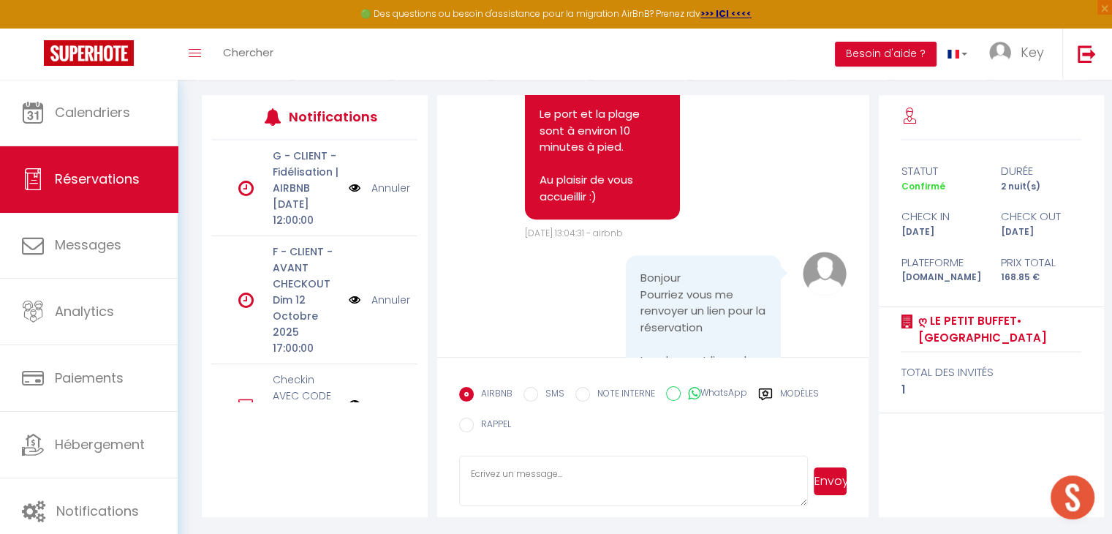
scroll to position [1044, 0]
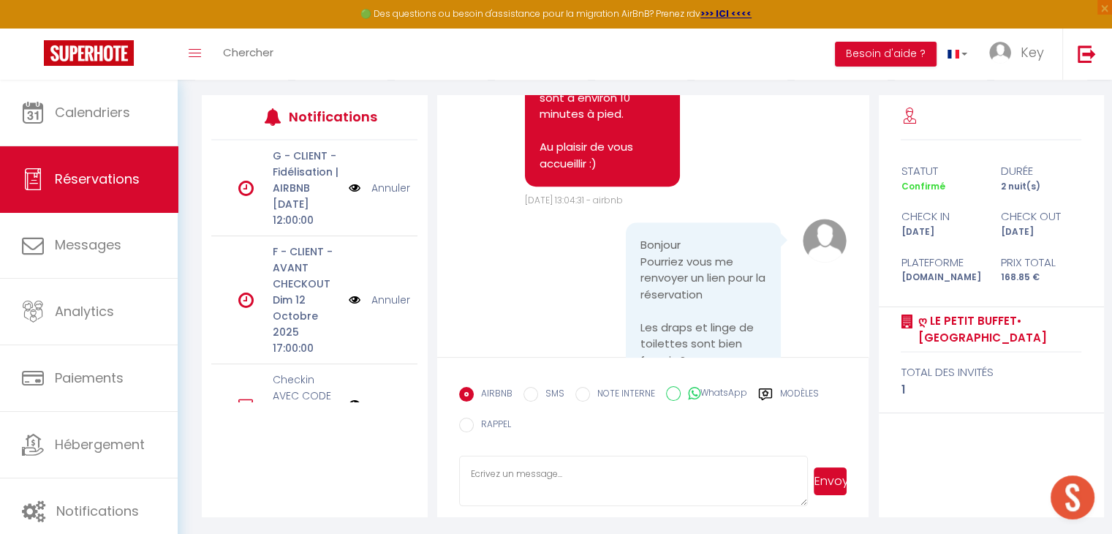
click at [763, 393] on icon at bounding box center [765, 394] width 15 height 15
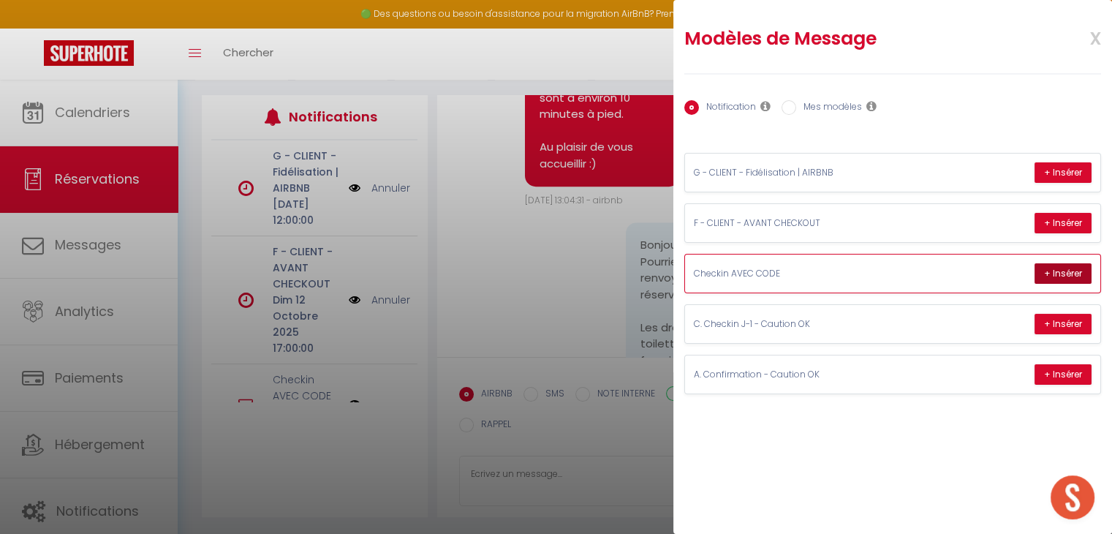
click at [1051, 271] on button "+ Insérer" at bounding box center [1062, 273] width 57 height 20
type textarea "Bonjour, Le logement est prêt pour vous ! ✅ 👉 Vous trouverez les instructions e…"
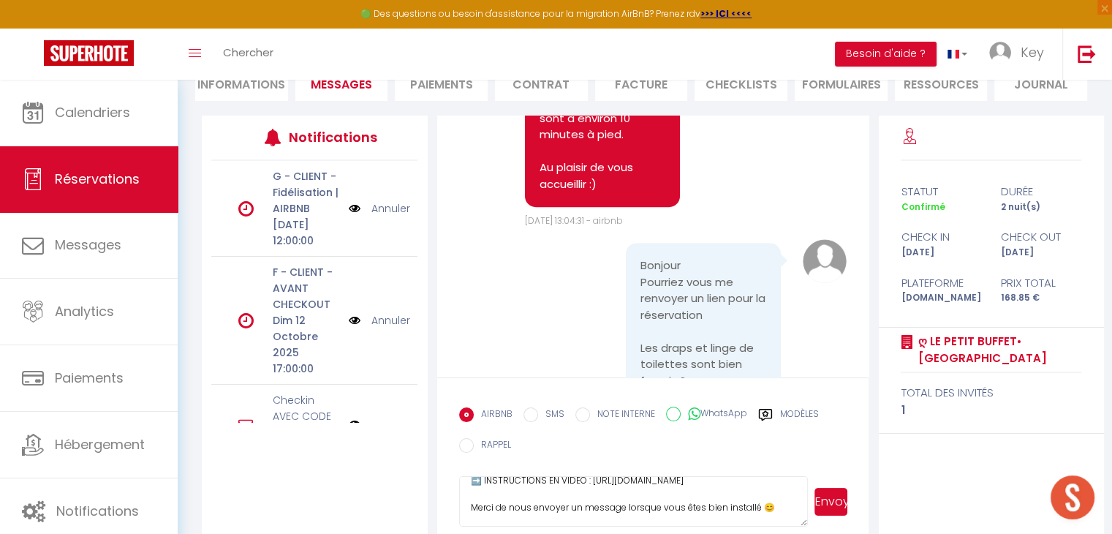
scroll to position [110, 0]
drag, startPoint x: 469, startPoint y: 494, endPoint x: 763, endPoint y: 508, distance: 294.2
click at [763, 508] on textarea "Bonjour, Le logement est prêt pour vous ! ✅ 👉 Vous trouverez les instructions e…" at bounding box center [633, 501] width 349 height 51
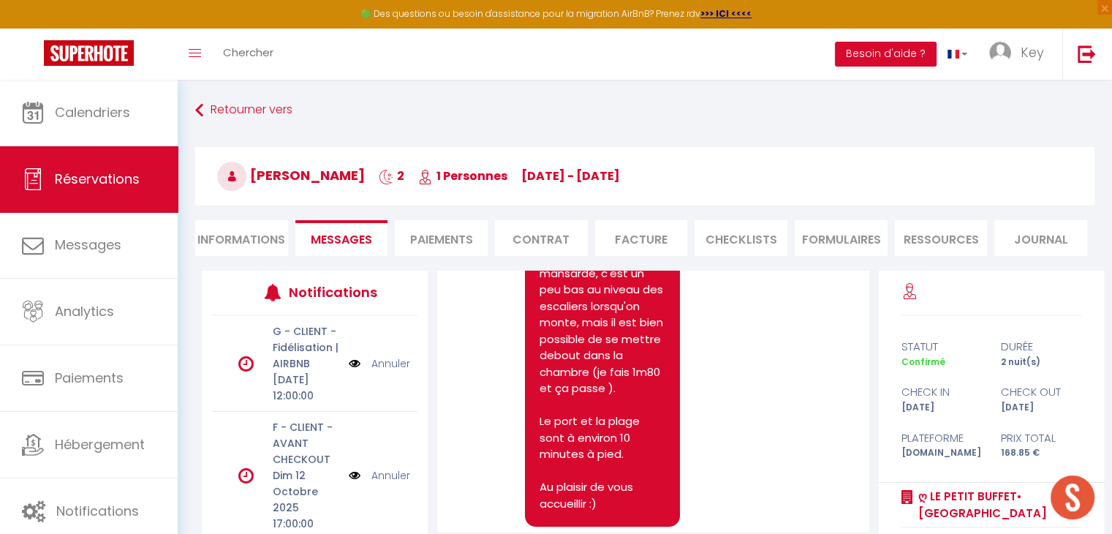
click at [243, 243] on li "Informations" at bounding box center [241, 238] width 93 height 36
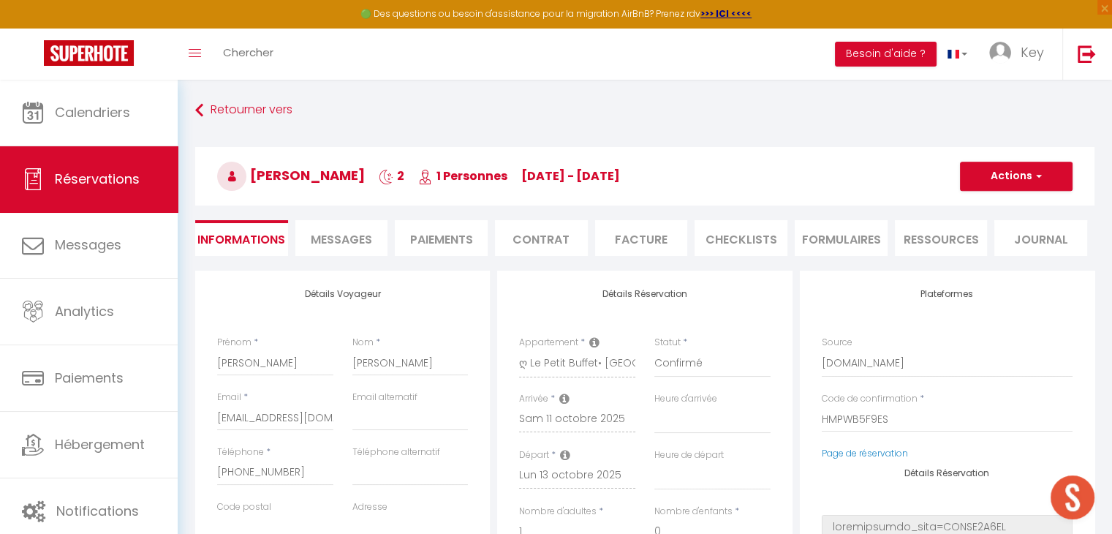
select select
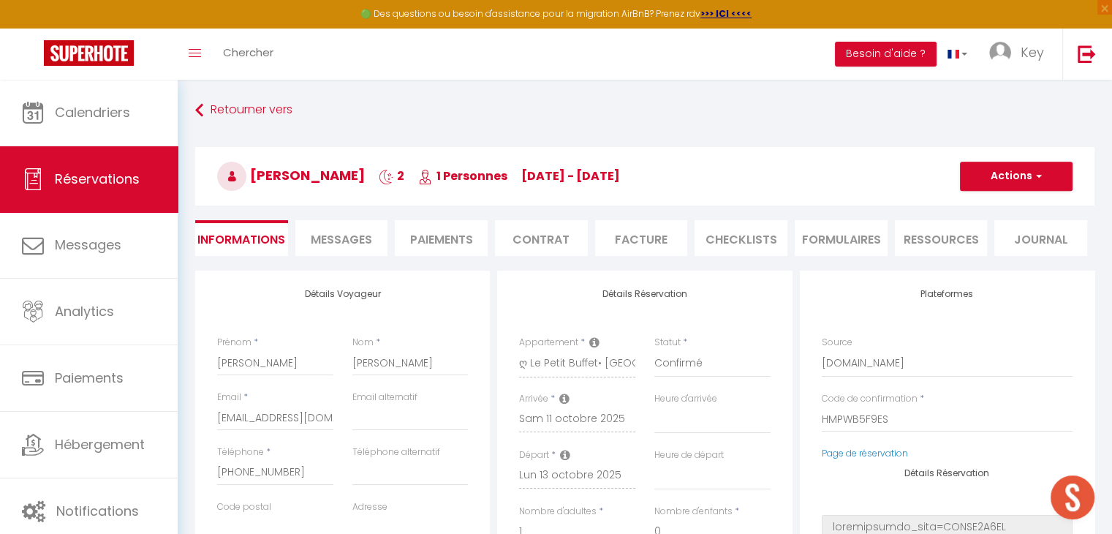
select select
checkbox input "false"
select select
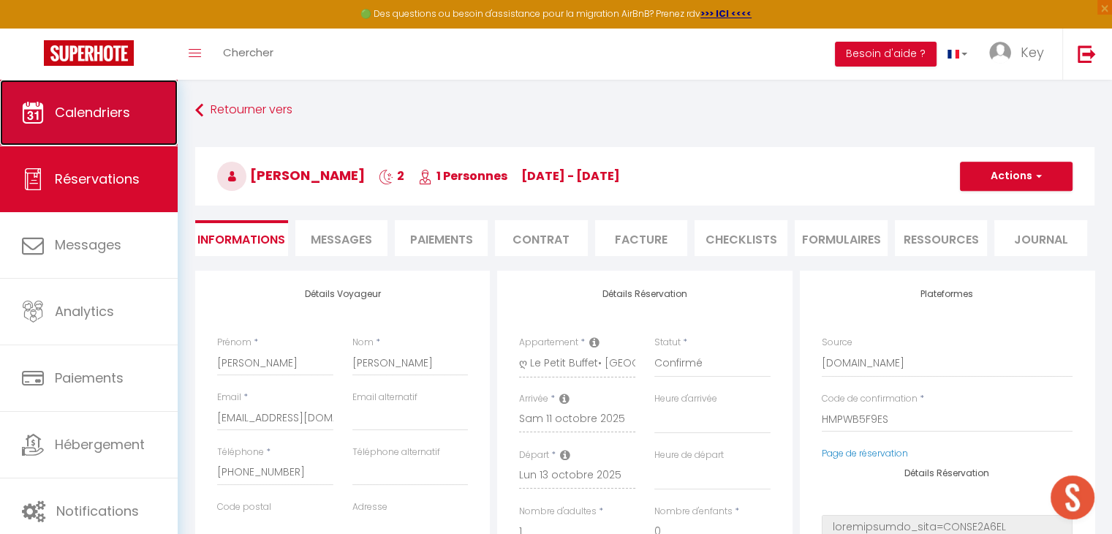
click at [114, 126] on link "Calendriers" at bounding box center [89, 113] width 178 height 66
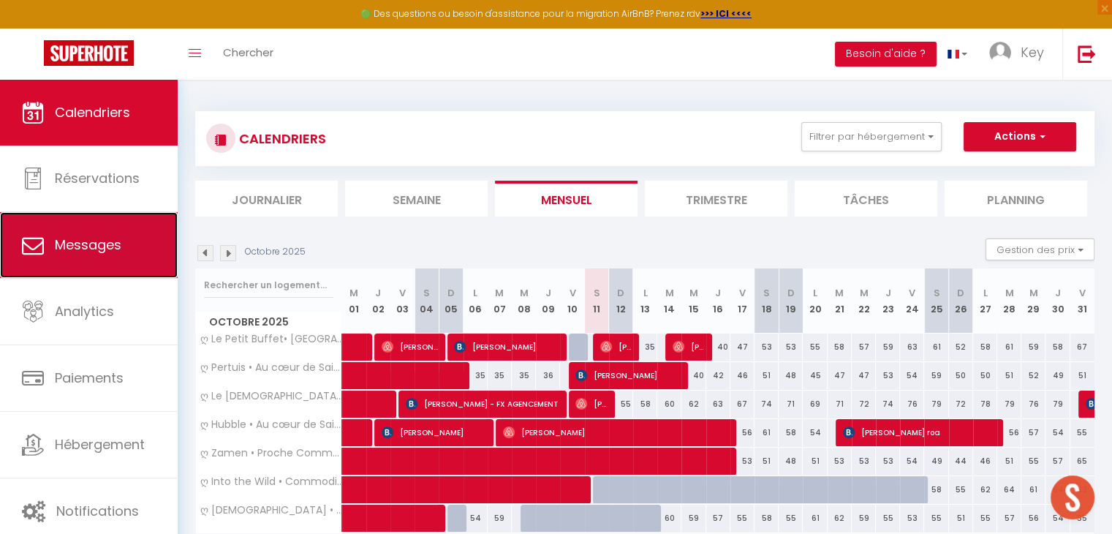
click at [123, 224] on link "Messages" at bounding box center [89, 245] width 178 height 66
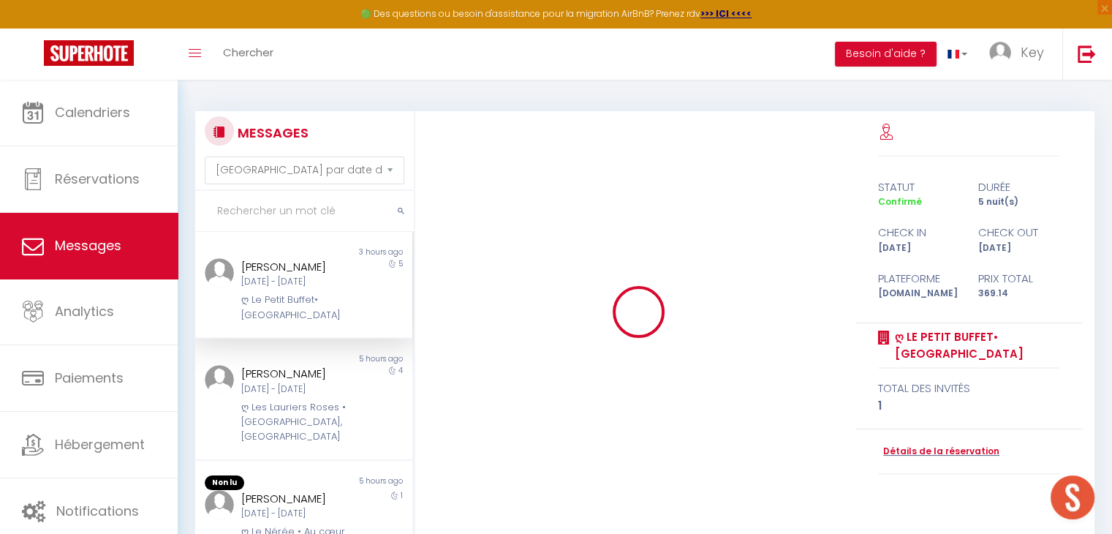
click at [279, 267] on div "[PERSON_NAME]" at bounding box center [294, 267] width 107 height 18
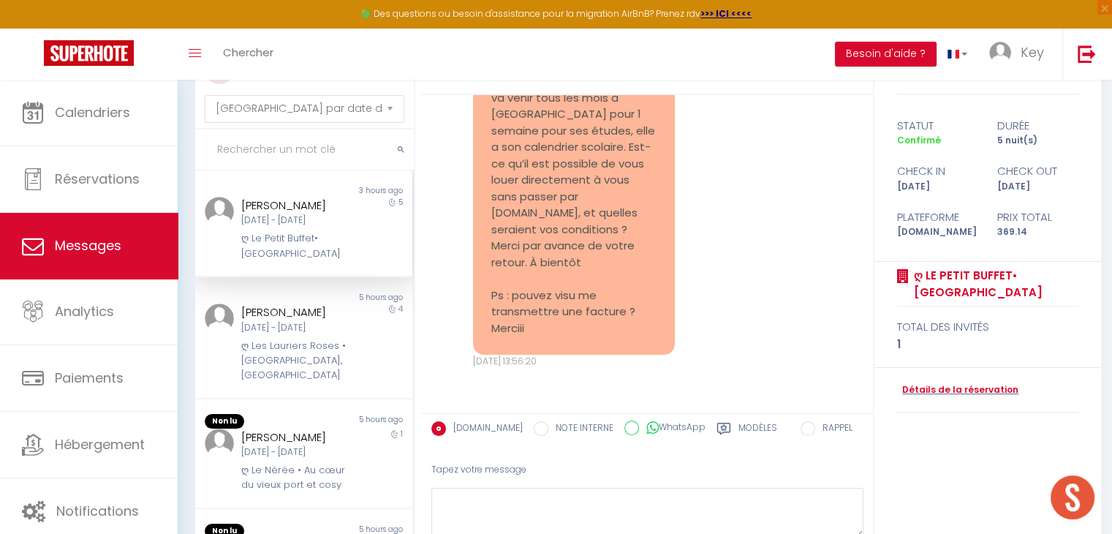
scroll to position [64, 0]
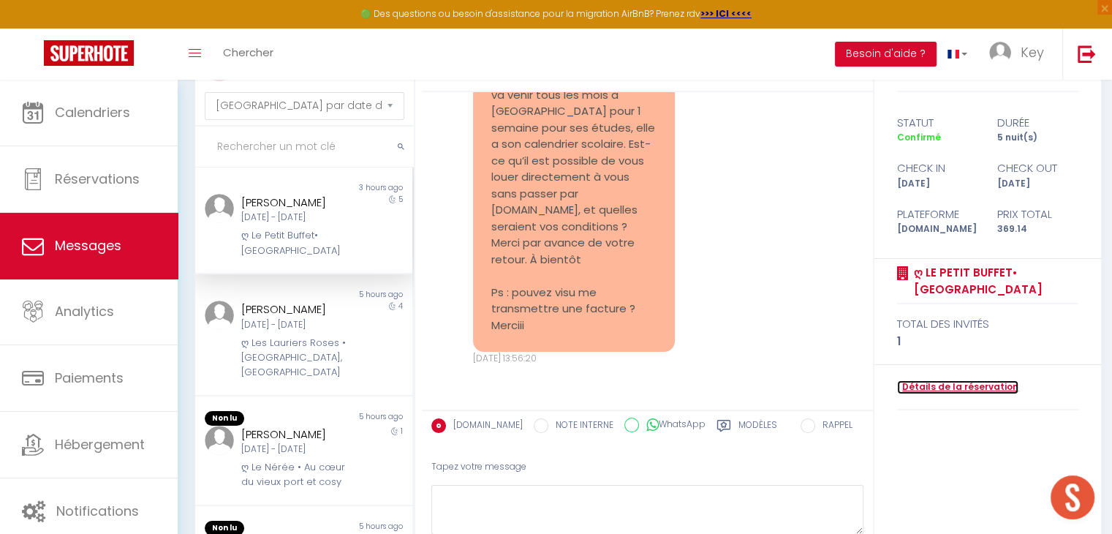
click at [943, 387] on link "Détails de la réservation" at bounding box center [957, 387] width 121 height 14
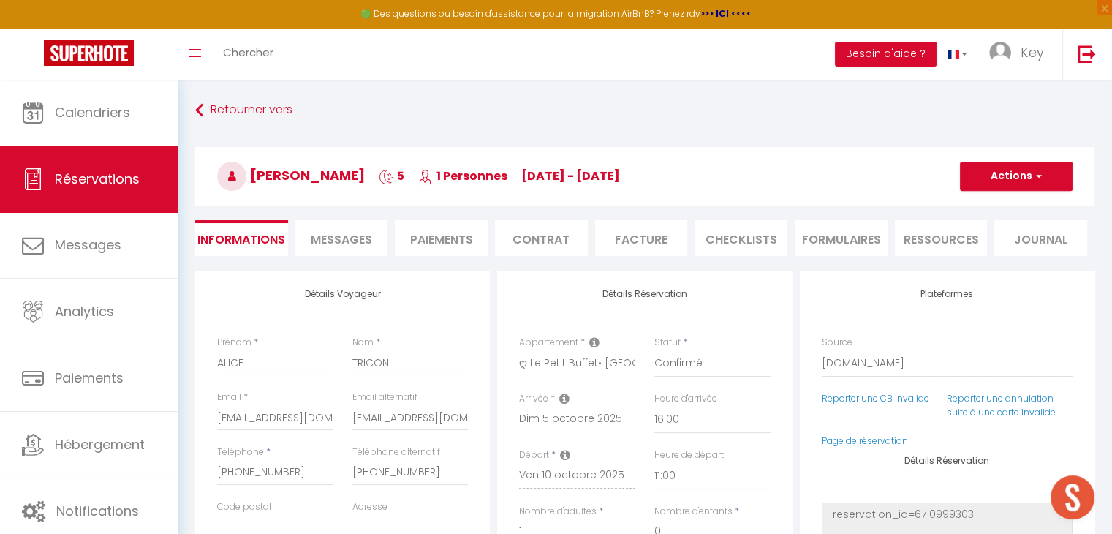
click at [619, 232] on li "Facture" at bounding box center [641, 238] width 93 height 36
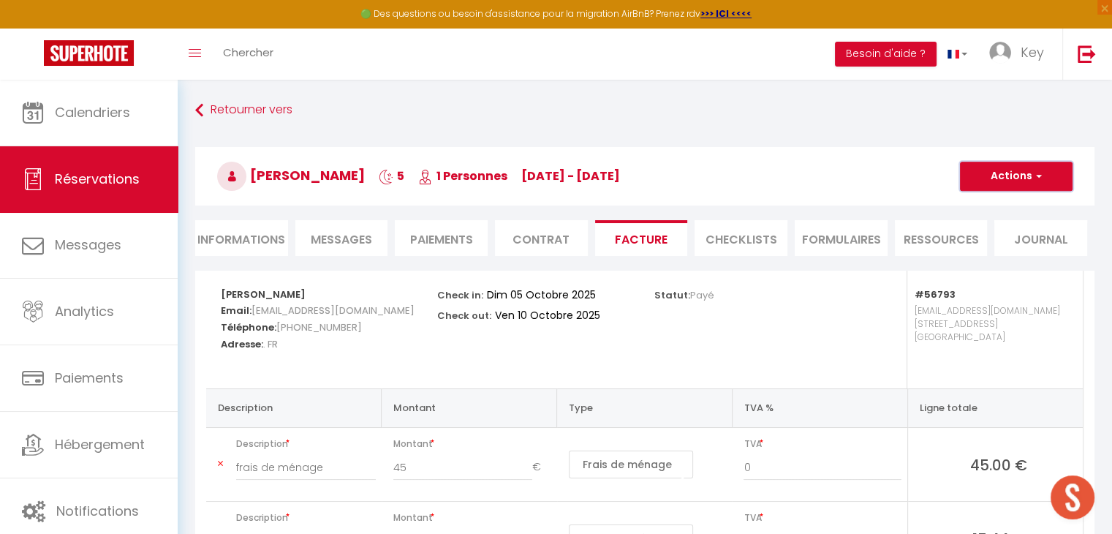
click at [1015, 173] on button "Actions" at bounding box center [1016, 176] width 113 height 29
click at [1001, 258] on link "Copier le lien" at bounding box center [1005, 265] width 123 height 19
